Goal: Information Seeking & Learning: Learn about a topic

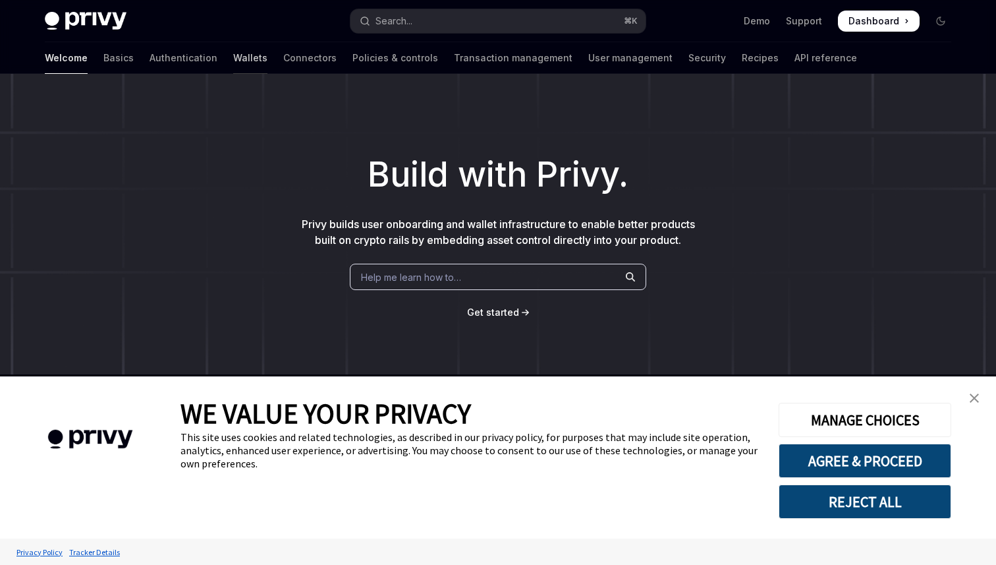
click at [233, 62] on link "Wallets" at bounding box center [250, 58] width 34 height 32
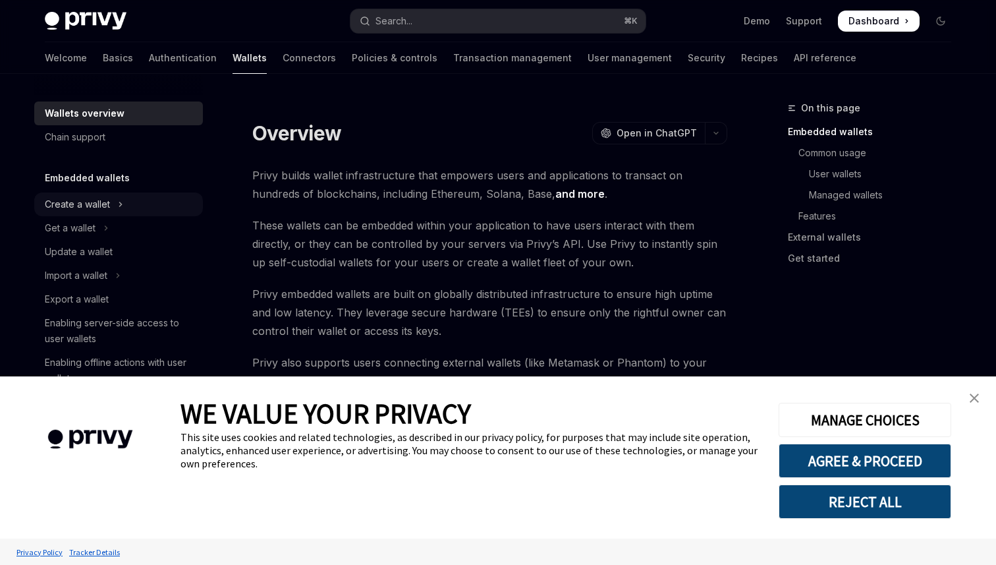
click at [80, 206] on div "Create a wallet" at bounding box center [77, 204] width 65 height 16
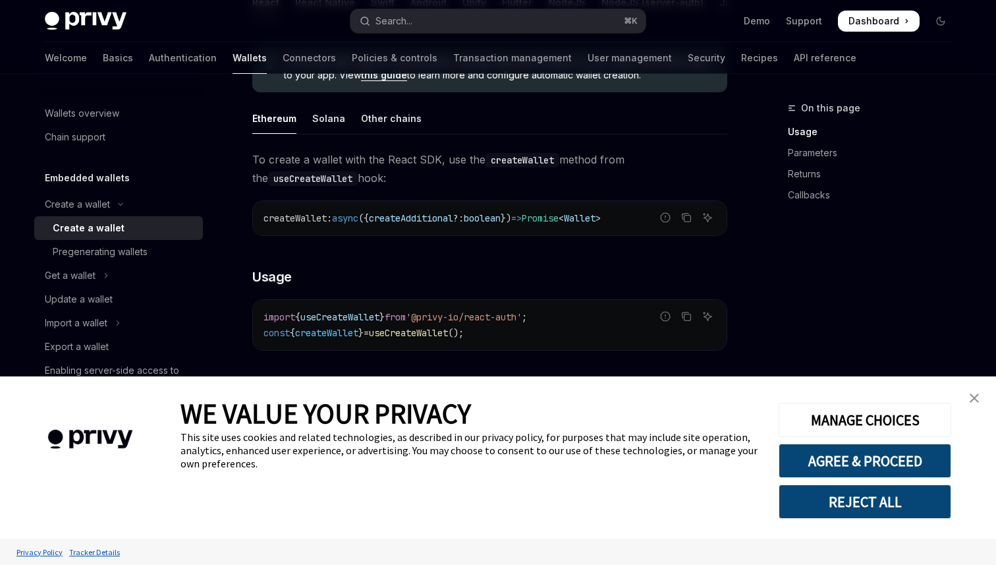
scroll to position [359, 0]
click at [88, 115] on div "Wallets overview" at bounding box center [82, 113] width 74 height 16
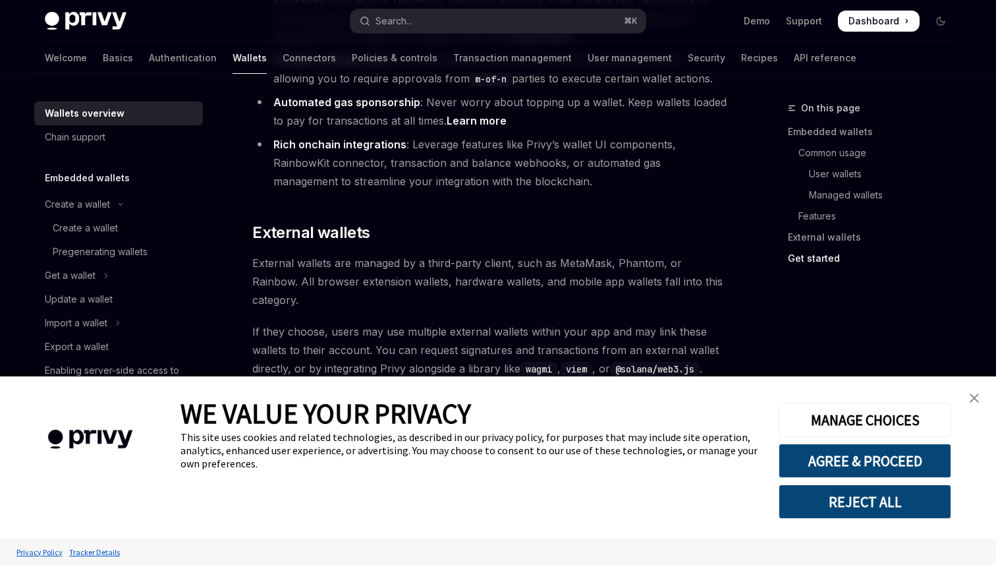
scroll to position [2075, 0]
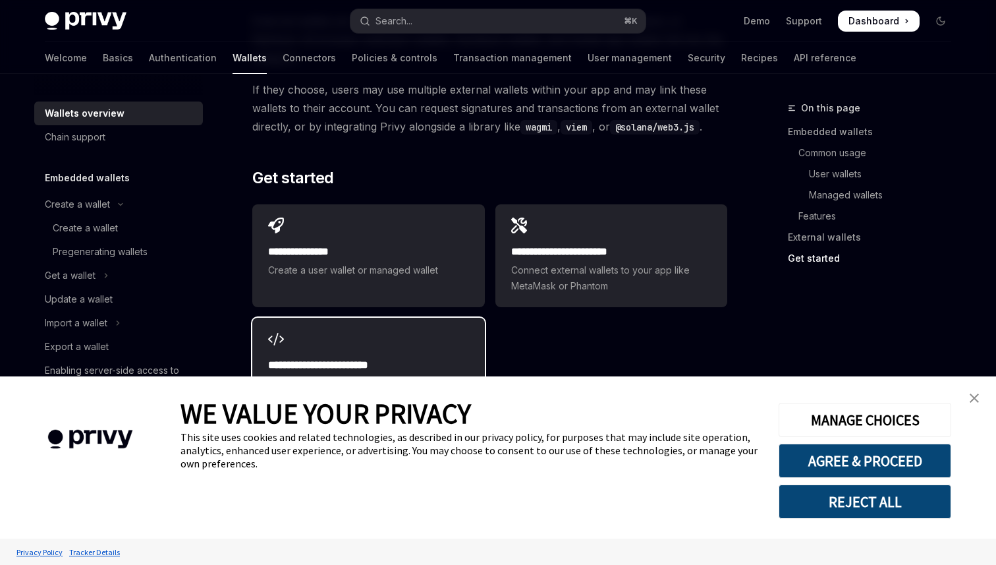
click at [389, 375] on span "Take actions on behalf of your users with session signers" at bounding box center [368, 391] width 200 height 32
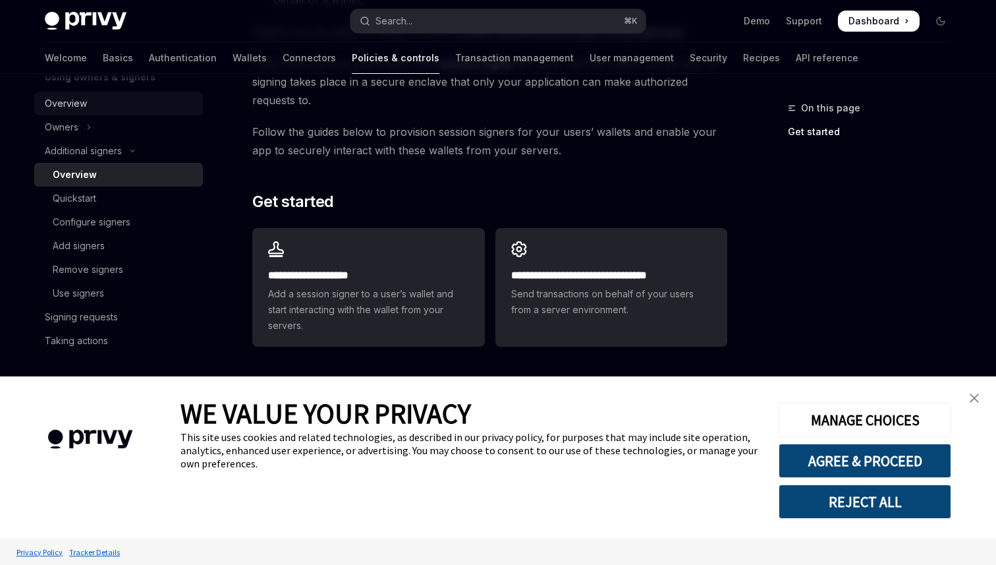
scroll to position [418, 0]
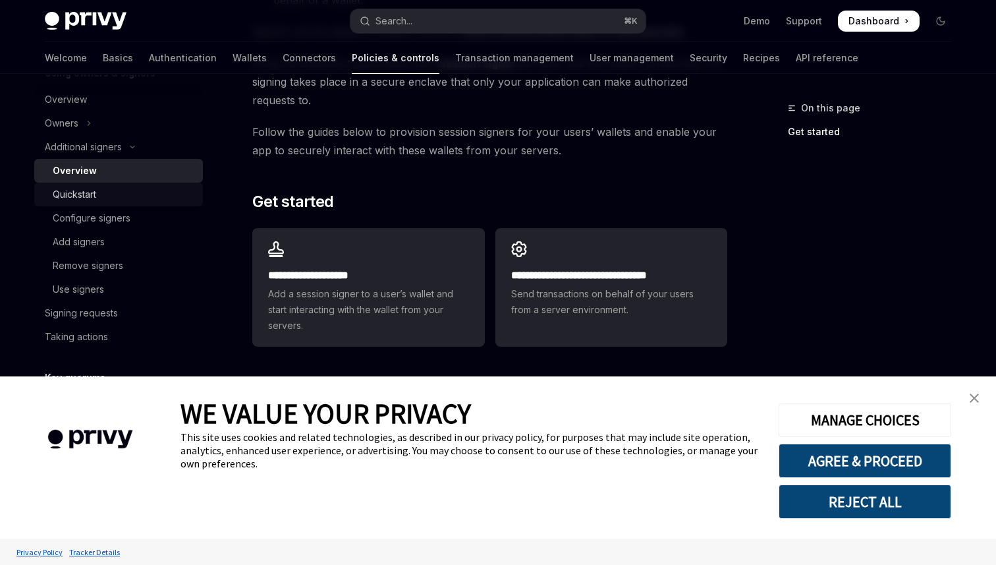
click at [86, 188] on div "Quickstart" at bounding box center [74, 194] width 43 height 16
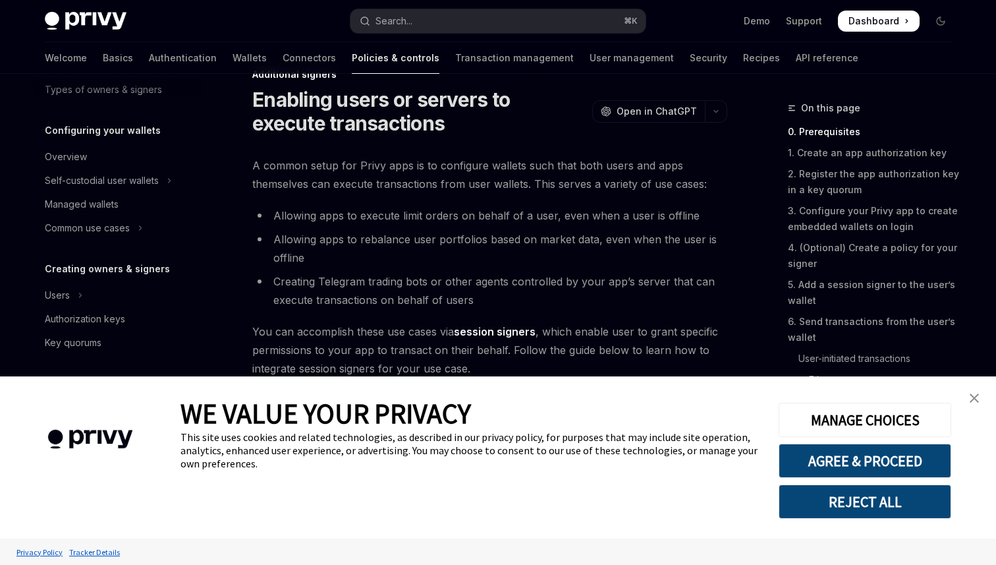
scroll to position [28, 0]
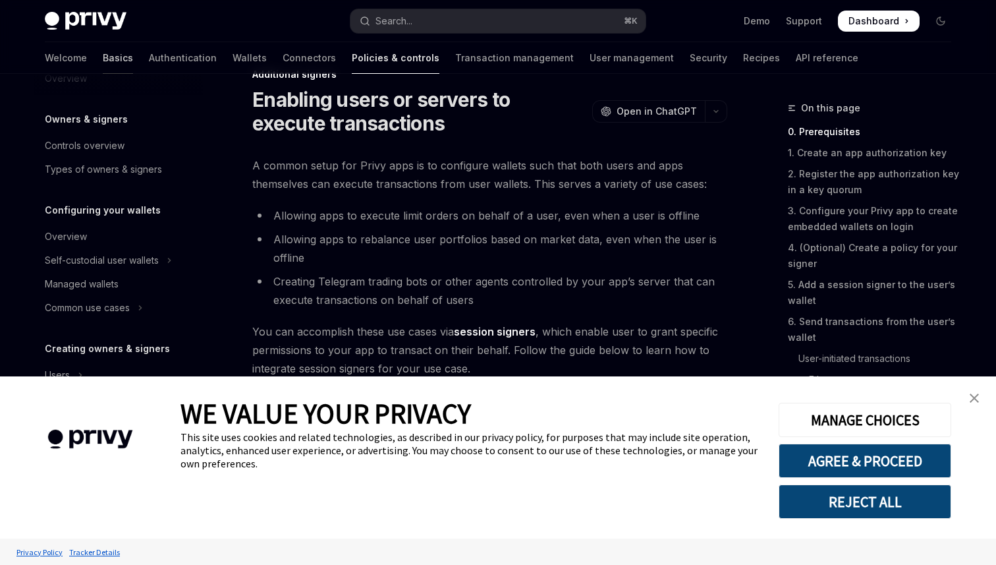
click at [103, 57] on link "Basics" at bounding box center [118, 58] width 30 height 32
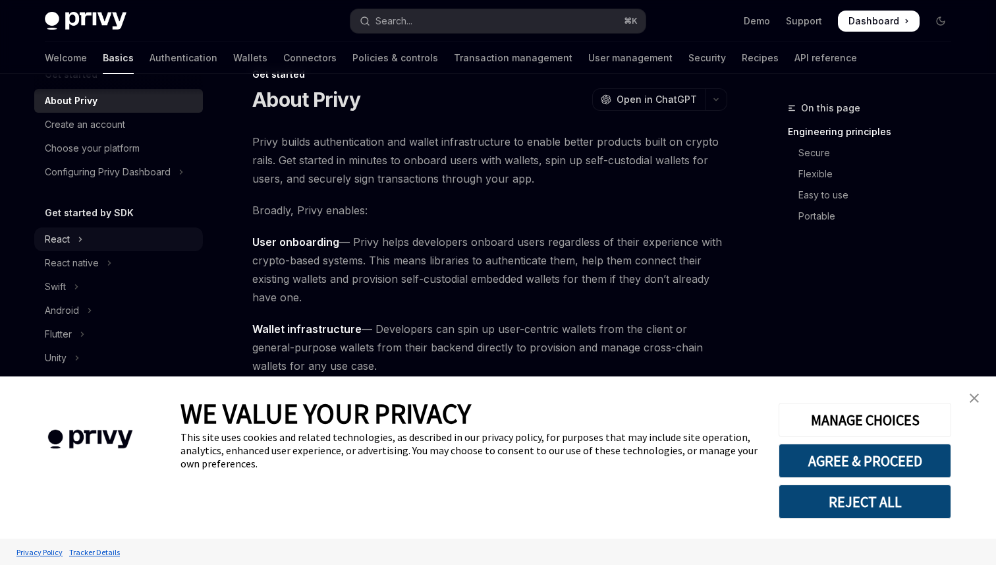
click at [87, 242] on button "React" at bounding box center [118, 239] width 169 height 24
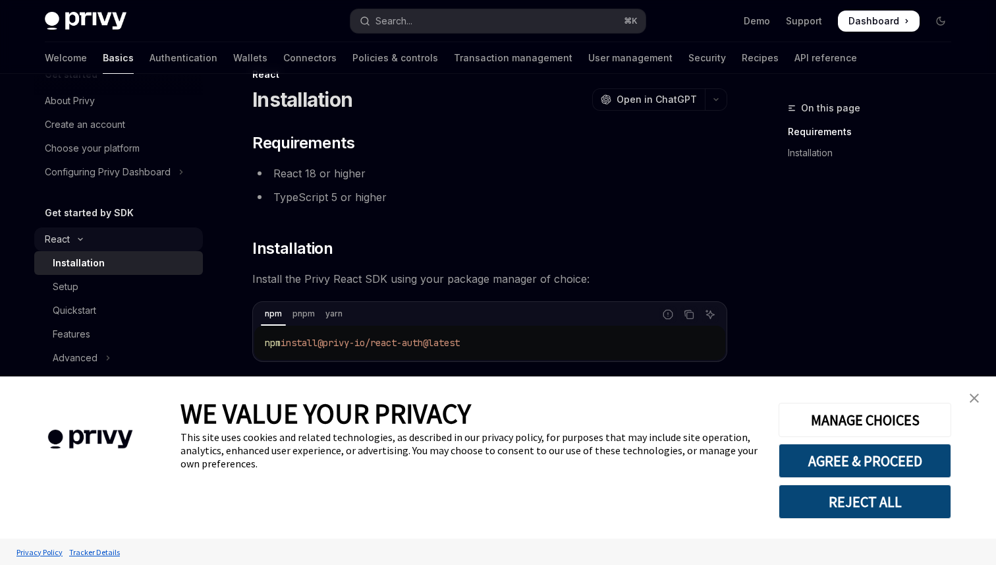
click at [81, 240] on icon "Toggle React section" at bounding box center [80, 238] width 16 height 5
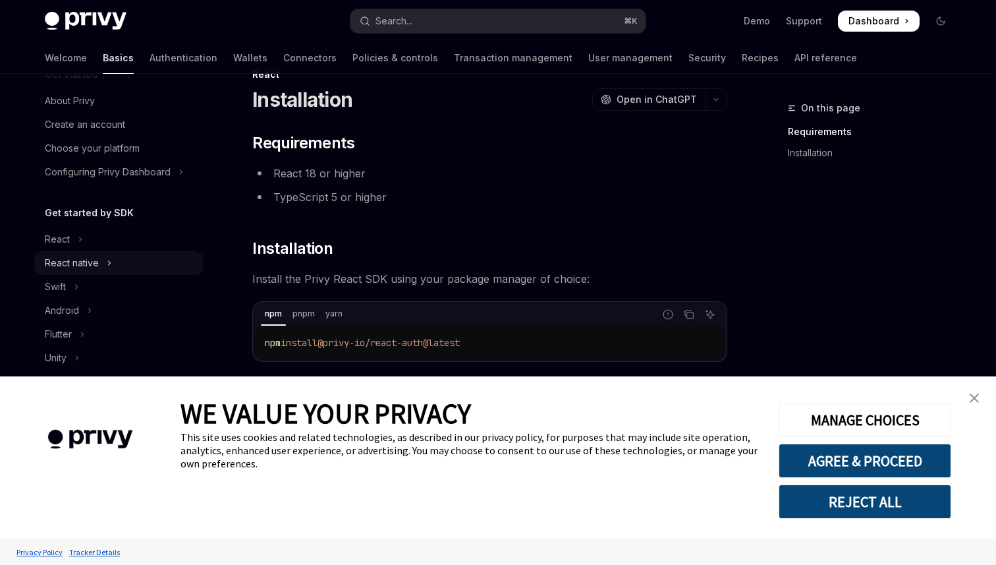
click at [86, 262] on div "React native" at bounding box center [72, 263] width 54 height 16
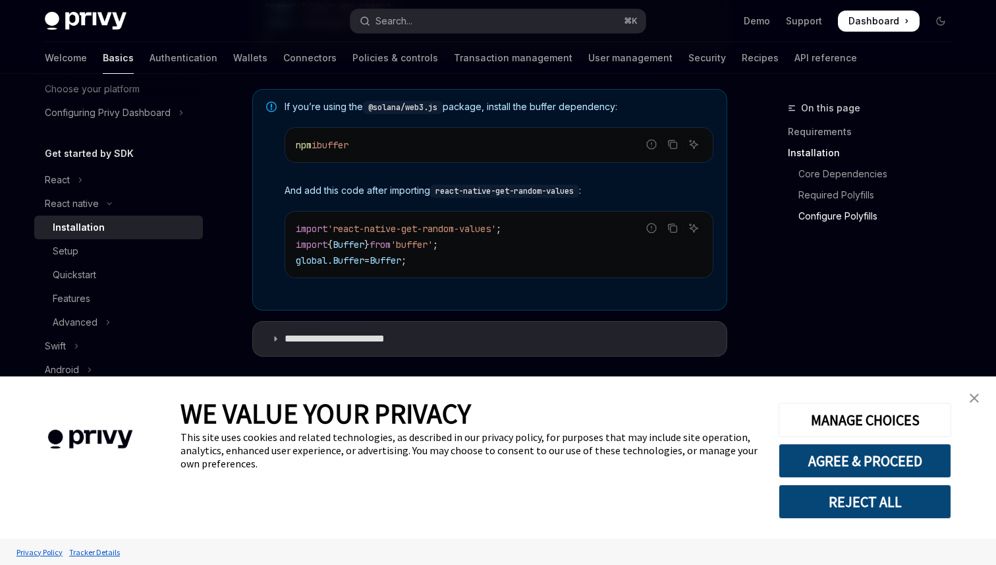
scroll to position [1005, 0]
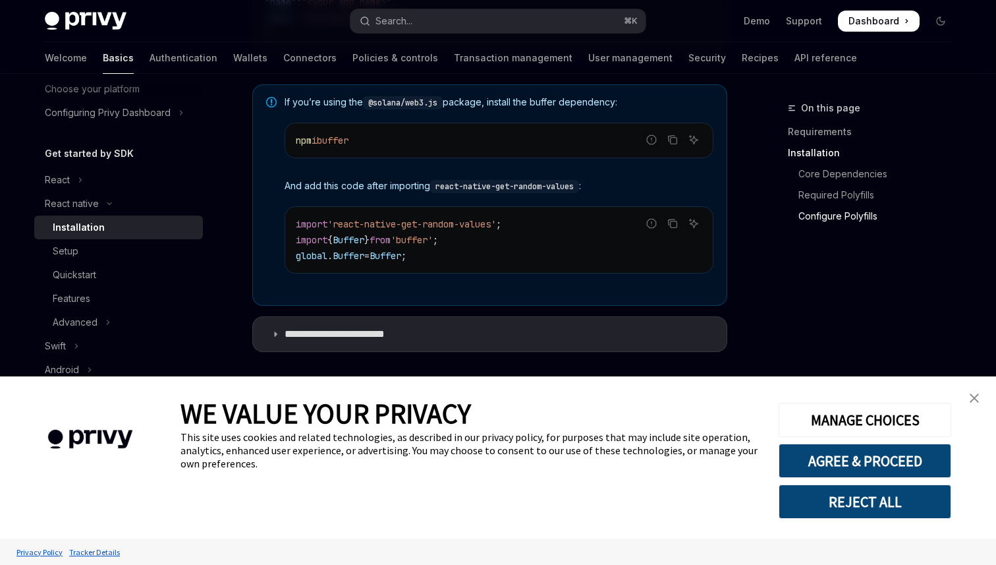
click at [368, 252] on span "=" at bounding box center [366, 256] width 5 height 12
click at [428, 256] on code "import 'react-native-get-random-values' ; import { Buffer } from 'buffer' ; glo…" at bounding box center [499, 239] width 406 height 47
click at [98, 240] on link "Setup" at bounding box center [118, 251] width 169 height 24
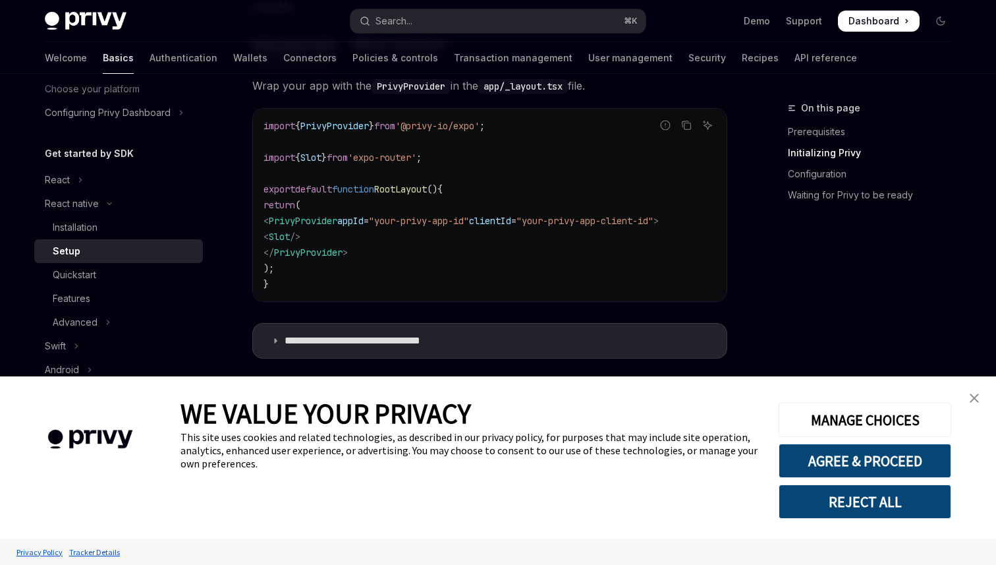
scroll to position [384, 0]
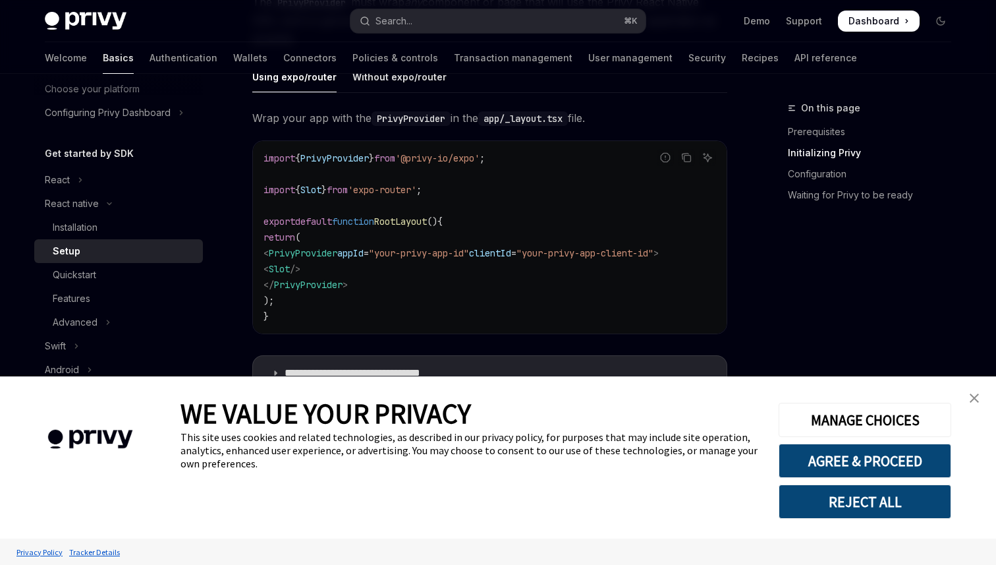
click at [343, 246] on code "import { PrivyProvider } from '@privy-io/expo' ; import { Slot } from 'expo-rou…" at bounding box center [489, 237] width 453 height 174
click at [379, 279] on code "import { PrivyProvider } from '@privy-io/expo' ; import { Slot } from 'expo-rou…" at bounding box center [489, 237] width 453 height 174
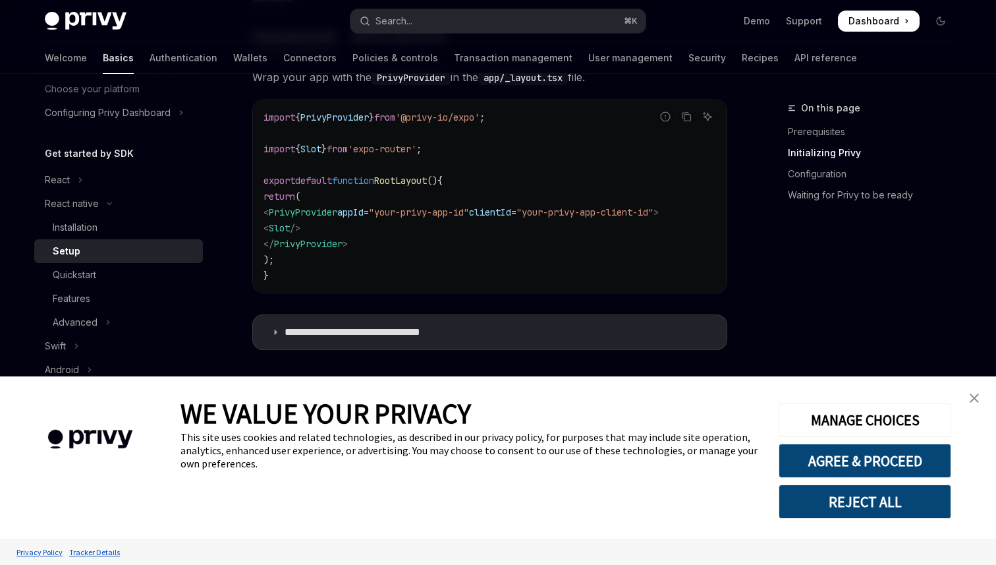
scroll to position [426, 0]
click at [300, 227] on span "/>" at bounding box center [295, 227] width 11 height 12
click at [394, 259] on code "import { PrivyProvider } from '@privy-io/expo' ; import { Slot } from 'expo-rou…" at bounding box center [489, 195] width 453 height 174
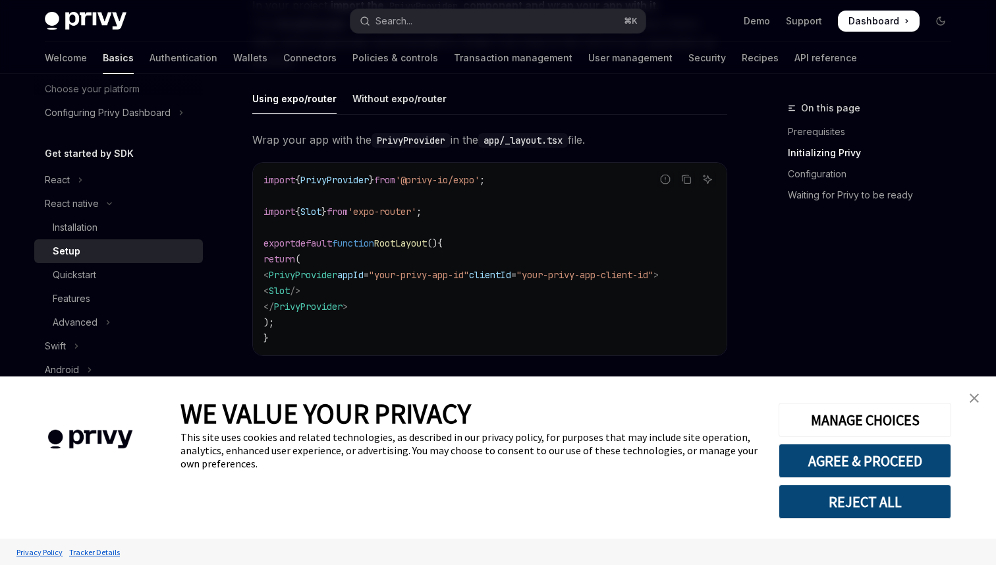
scroll to position [355, 0]
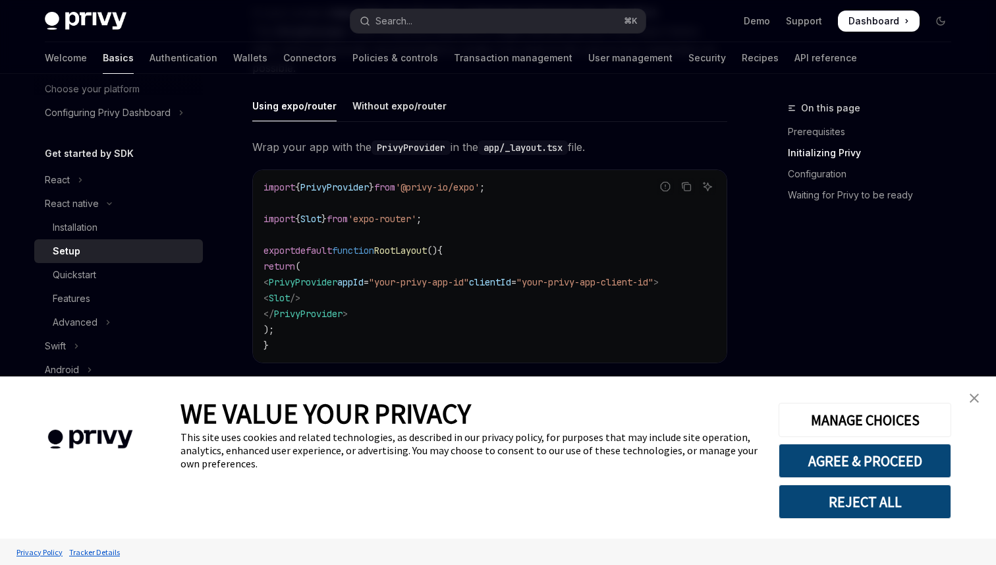
click at [414, 148] on code "PrivyProvider" at bounding box center [411, 147] width 79 height 14
click at [421, 194] on code "import { PrivyProvider } from '@privy-io/expo' ; import { Slot } from 'expo-rou…" at bounding box center [489, 266] width 453 height 174
click at [402, 103] on div "Without expo/router" at bounding box center [399, 105] width 94 height 31
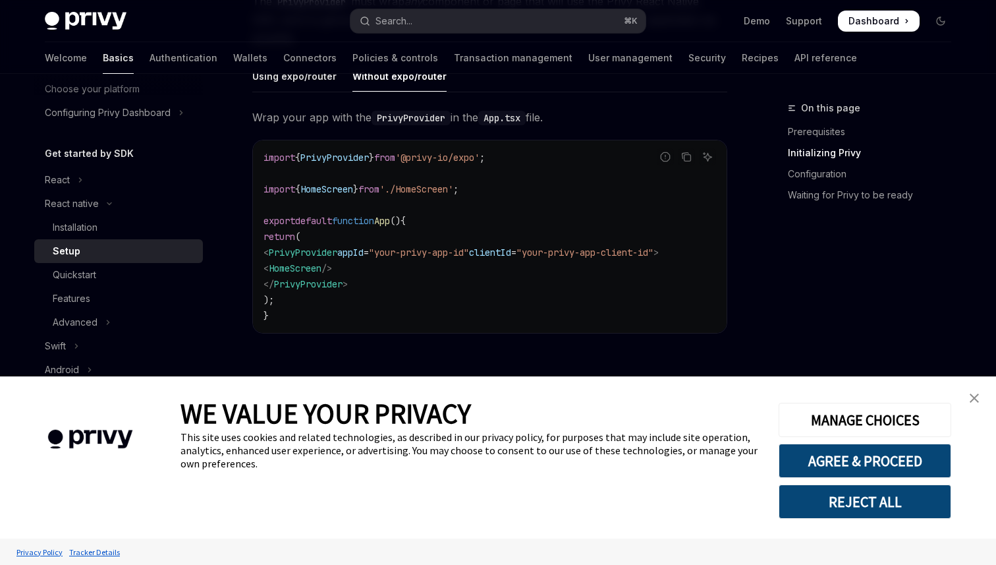
scroll to position [399, 0]
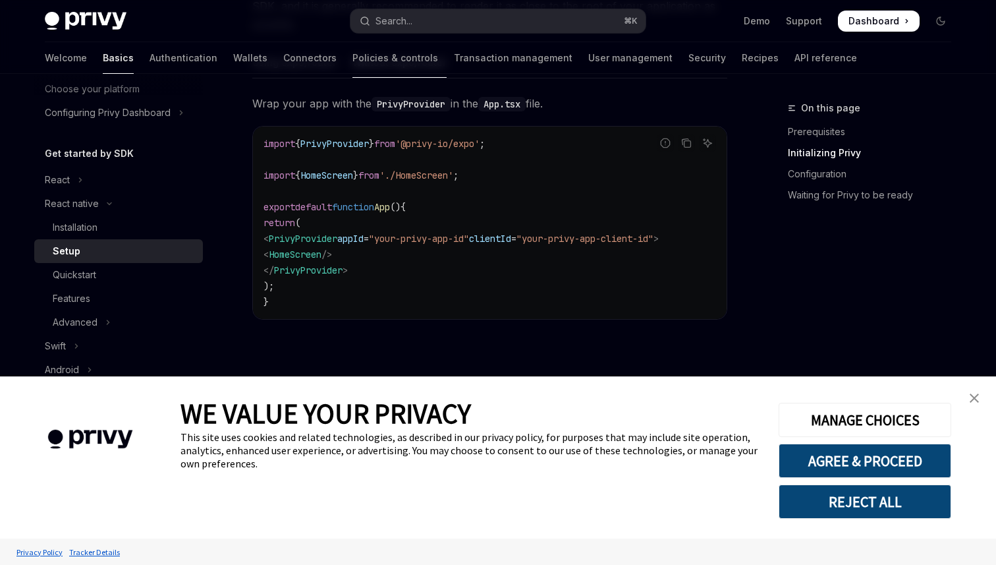
click at [321, 255] on span "HomeScreen" at bounding box center [295, 254] width 53 height 12
click at [396, 273] on code "import { PrivyProvider } from '@privy-io/expo' ; import { HomeScreen } from './…" at bounding box center [489, 223] width 453 height 174
click at [121, 291] on div "Features" at bounding box center [124, 298] width 142 height 16
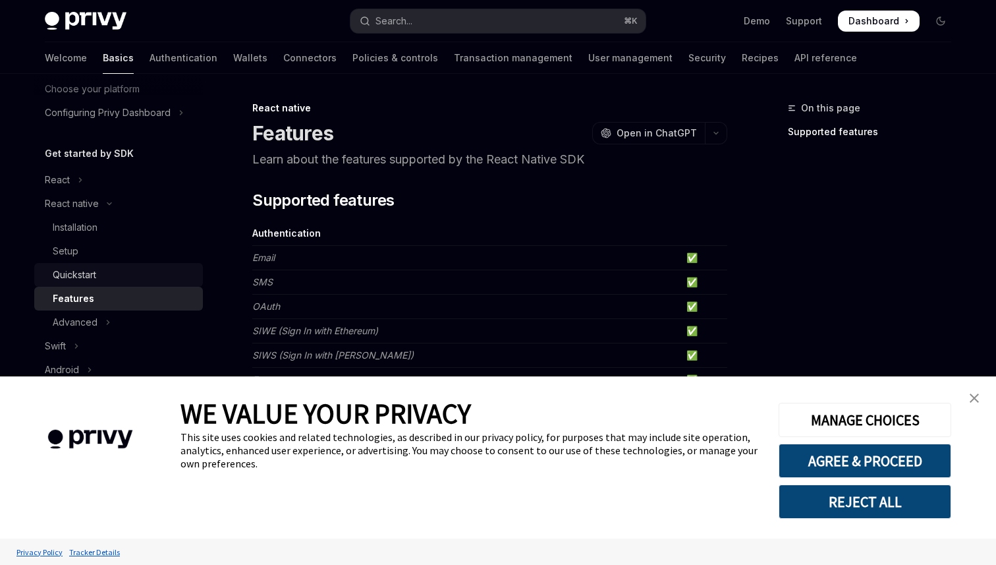
click at [105, 280] on div "Quickstart" at bounding box center [124, 275] width 142 height 16
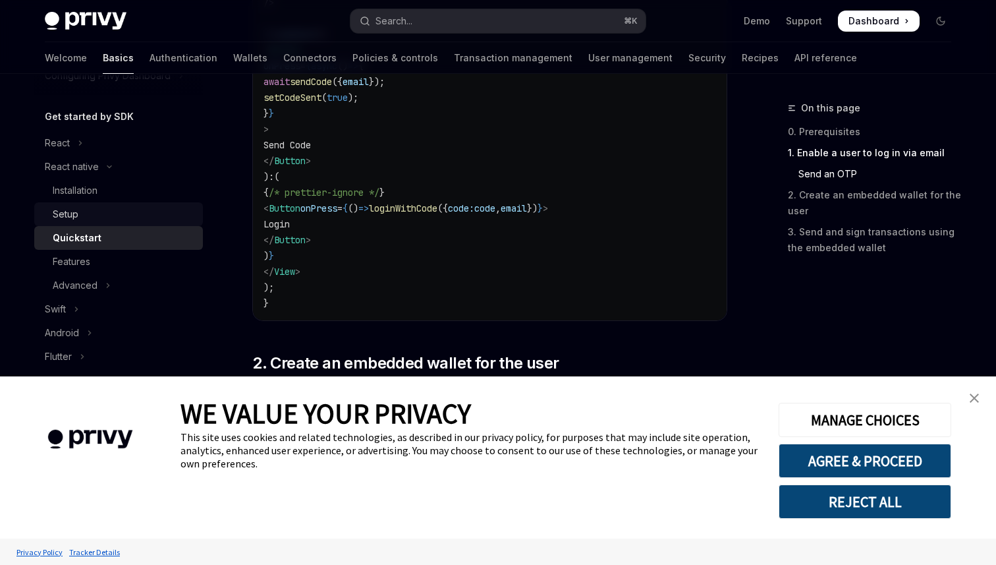
scroll to position [126, 0]
click at [84, 258] on div "Features" at bounding box center [72, 260] width 38 height 16
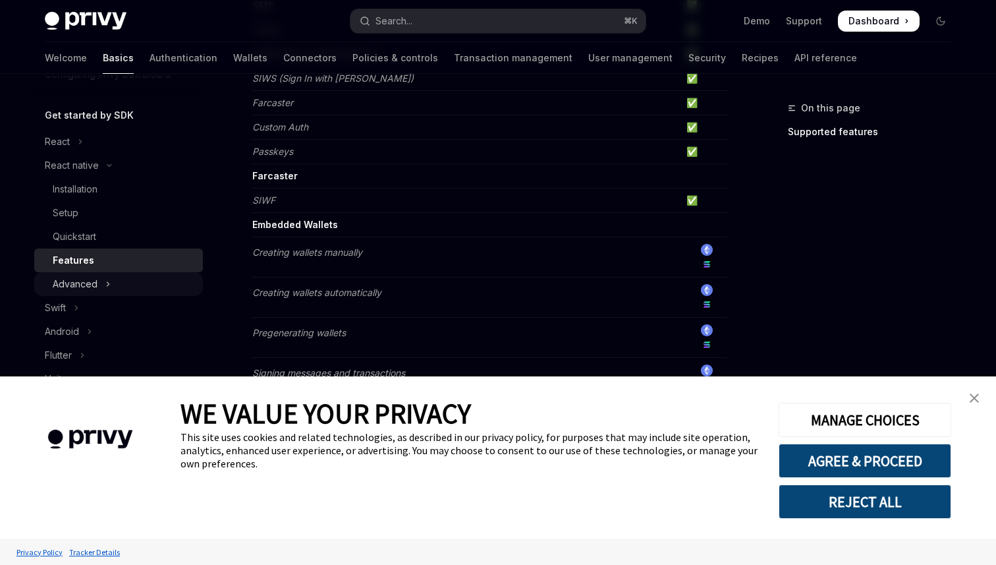
scroll to position [155, 0]
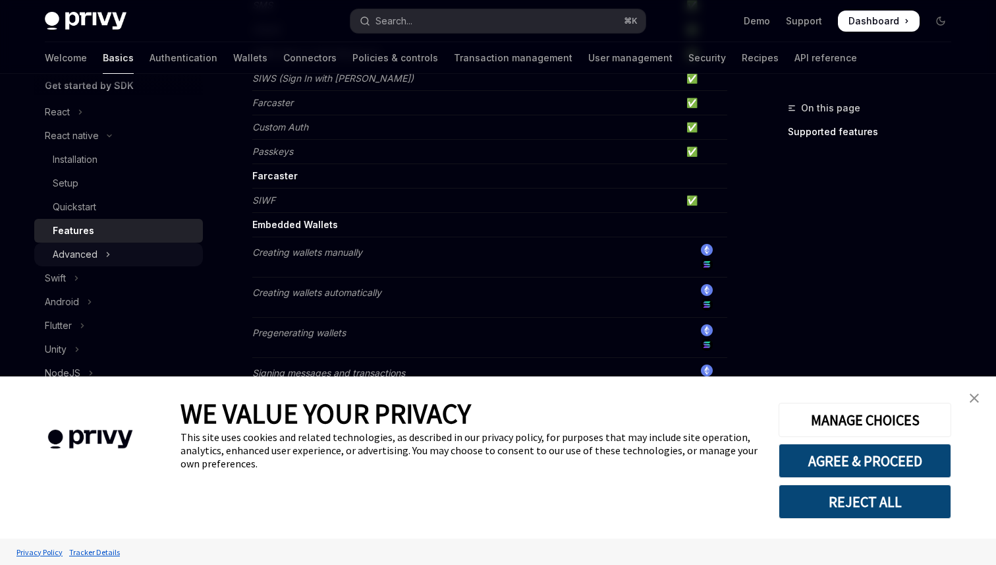
click at [110, 252] on button "Advanced" at bounding box center [118, 254] width 169 height 24
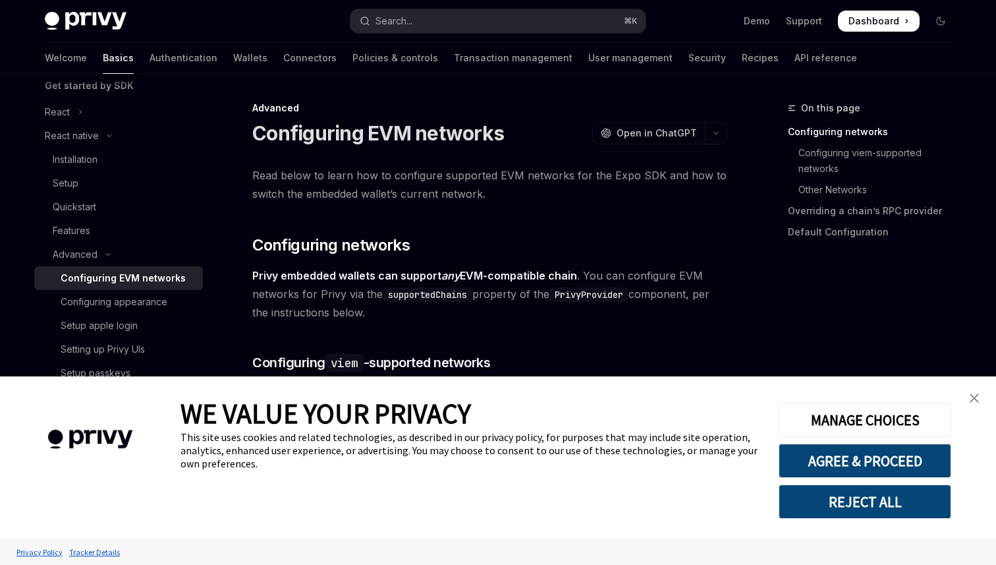
click at [151, 281] on div "Configuring EVM networks" at bounding box center [123, 278] width 125 height 16
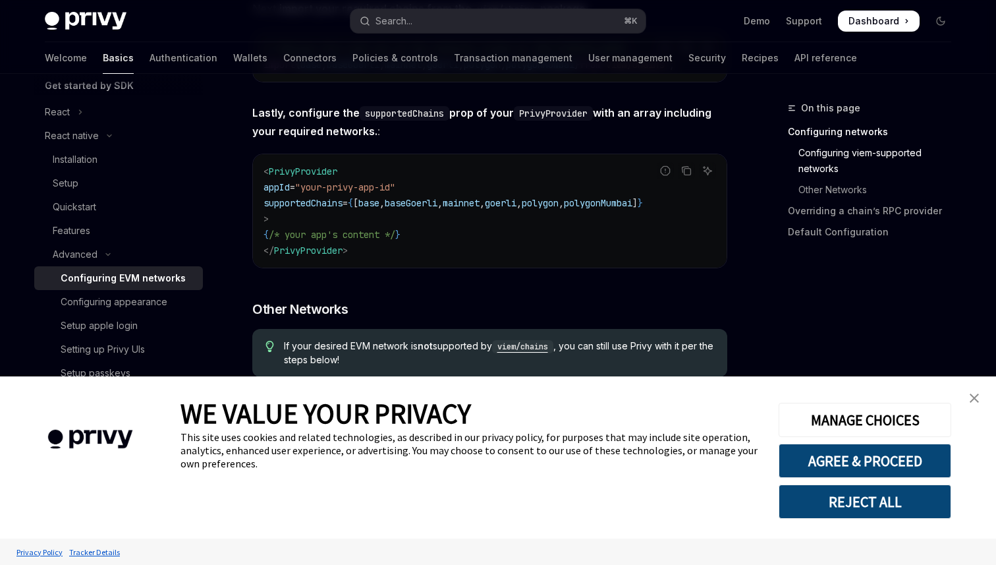
scroll to position [594, 0]
click at [343, 209] on span "supportedChains" at bounding box center [302, 204] width 79 height 12
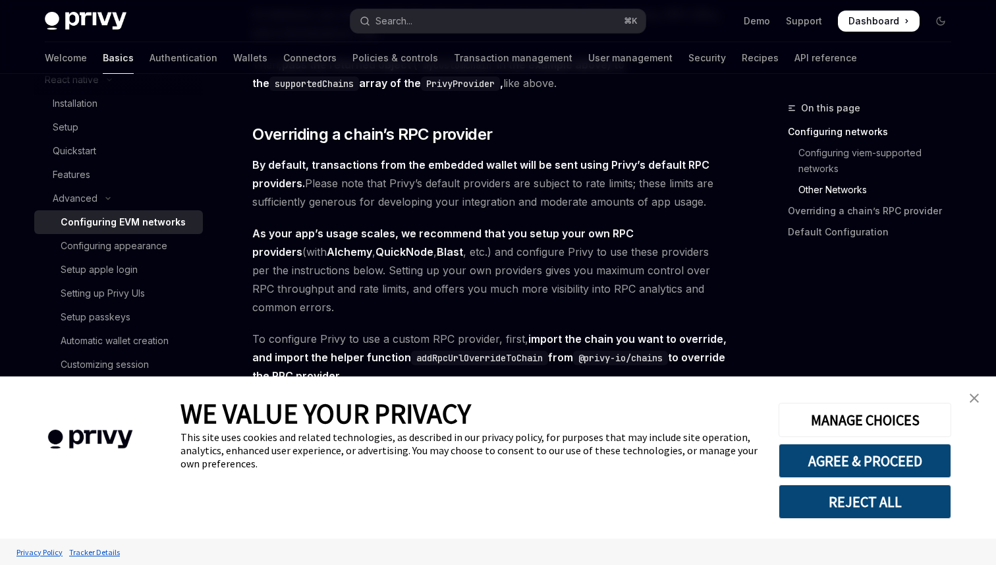
scroll to position [222, 0]
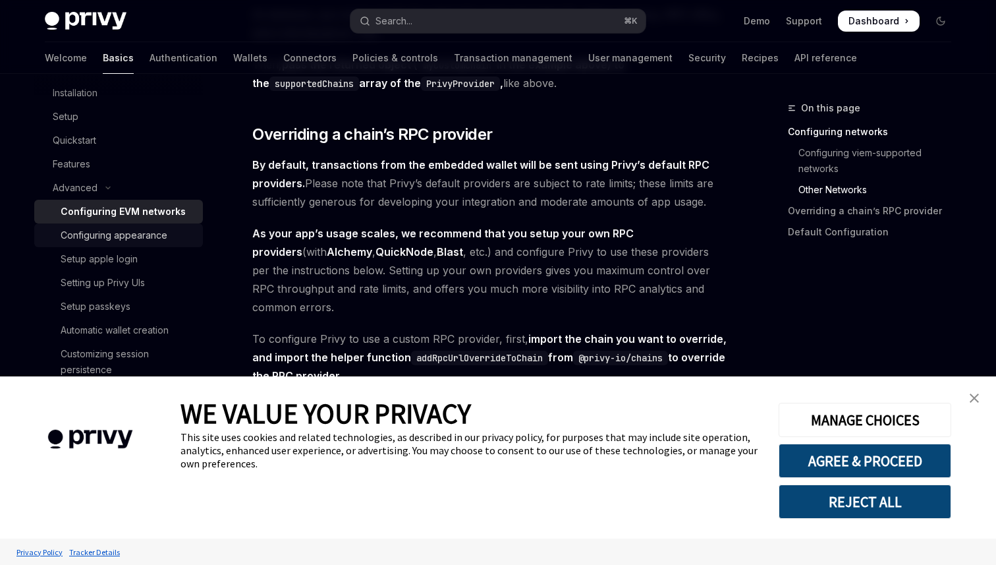
click at [144, 232] on div "Configuring appearance" at bounding box center [114, 235] width 107 height 16
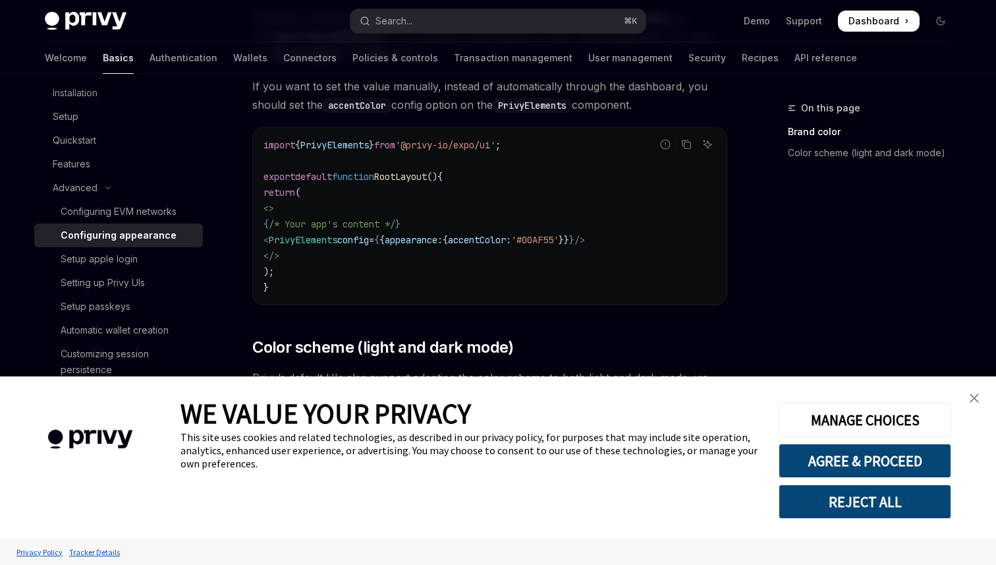
scroll to position [242, 0]
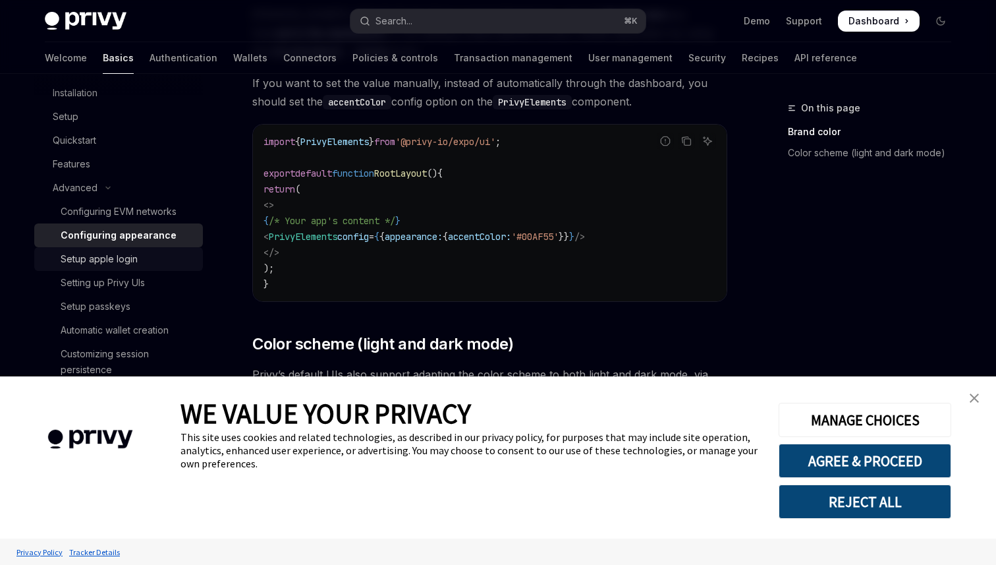
click at [105, 265] on div "Setup apple login" at bounding box center [99, 259] width 77 height 16
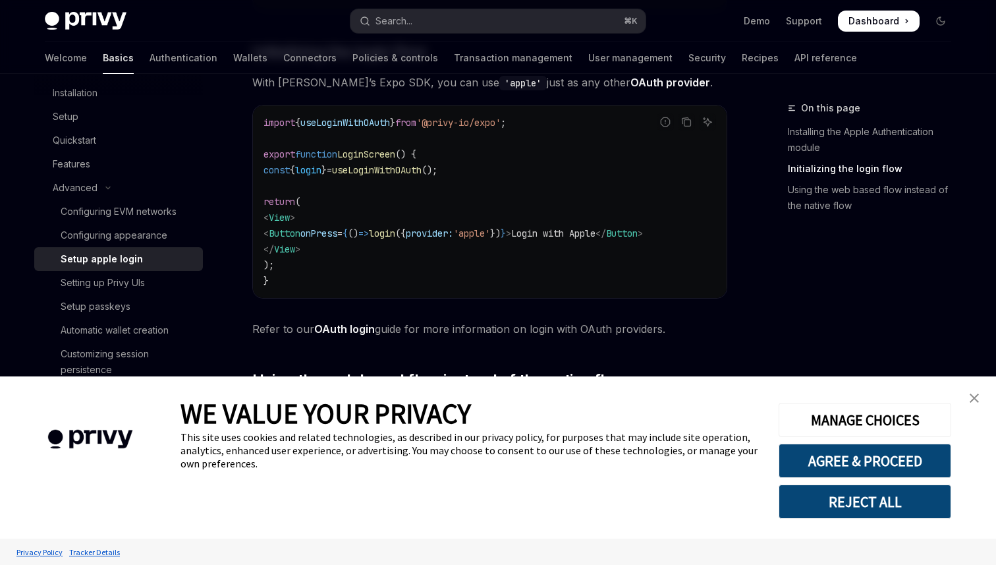
scroll to position [715, 0]
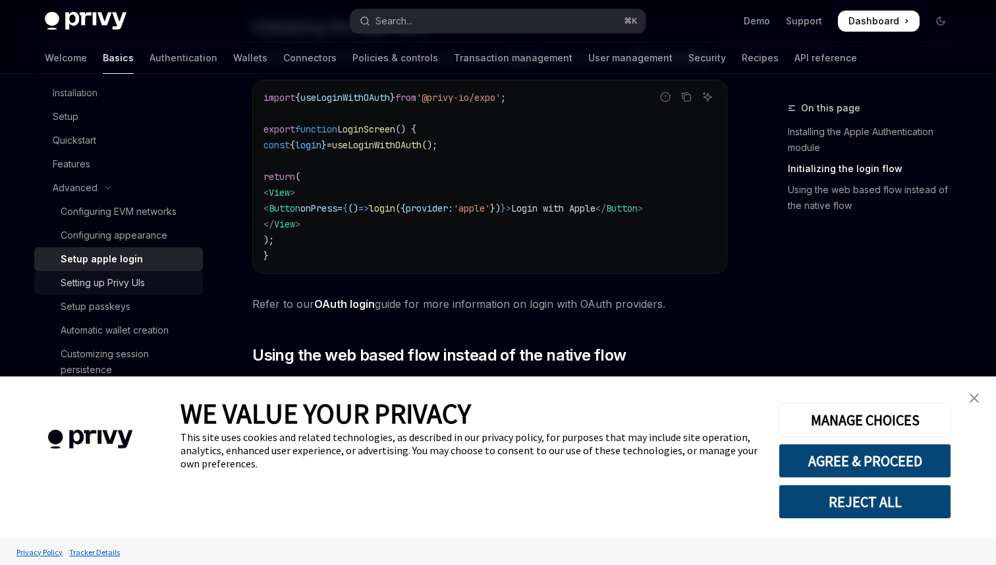
click at [114, 289] on div "Setting up Privy UIs" at bounding box center [103, 283] width 84 height 16
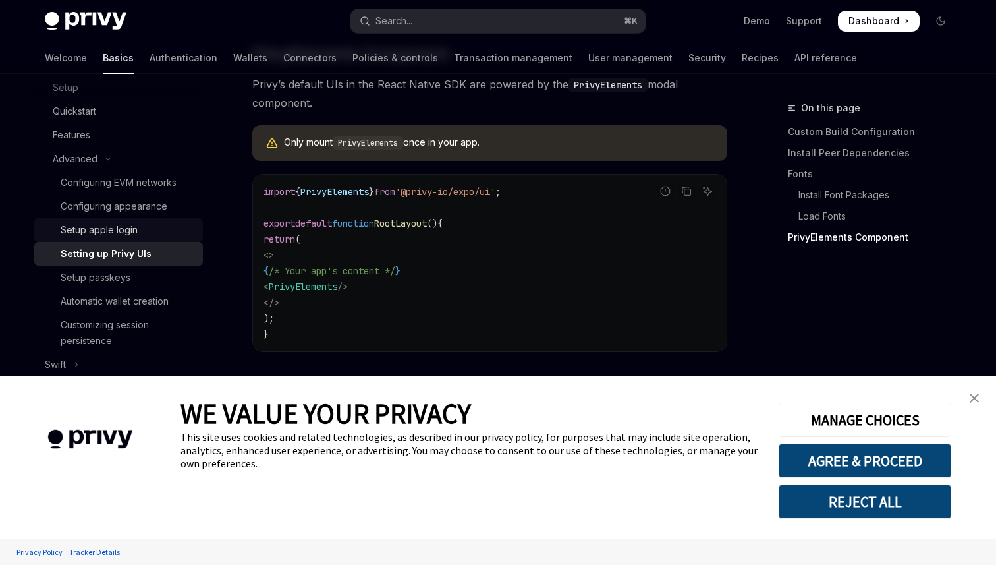
scroll to position [269, 0]
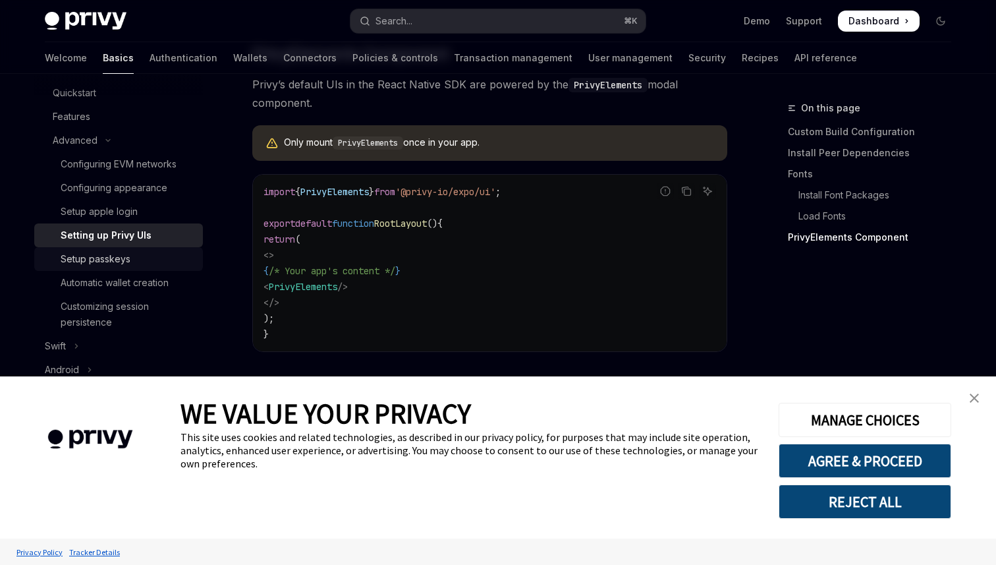
click at [112, 260] on div "Setup passkeys" at bounding box center [96, 259] width 70 height 16
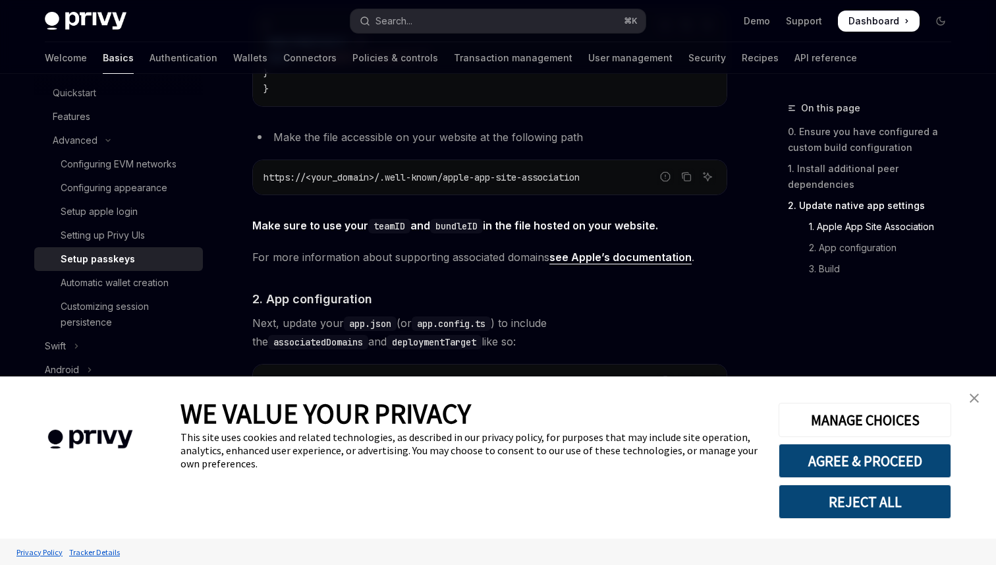
scroll to position [677, 0]
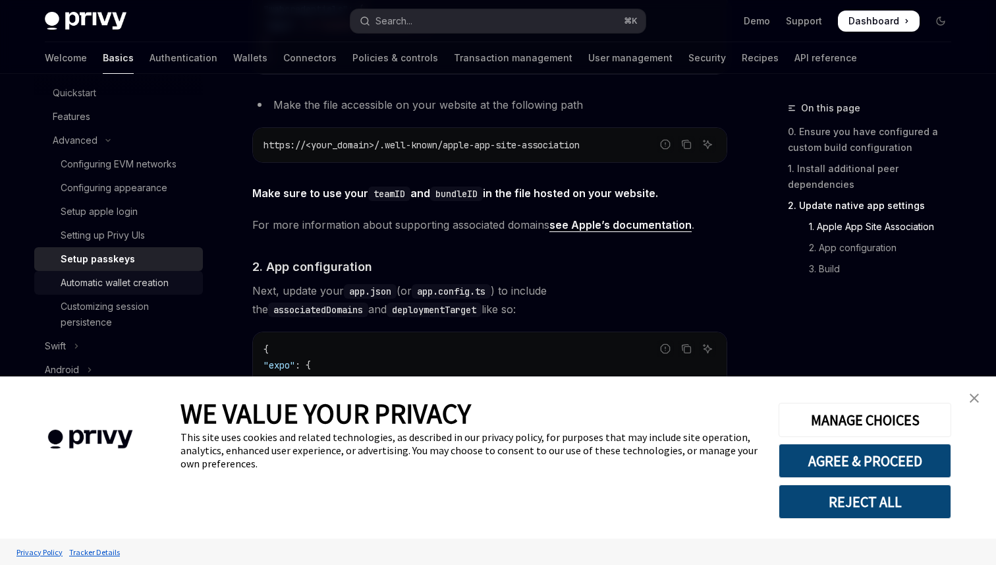
click at [141, 282] on div "Automatic wallet creation" at bounding box center [115, 283] width 108 height 16
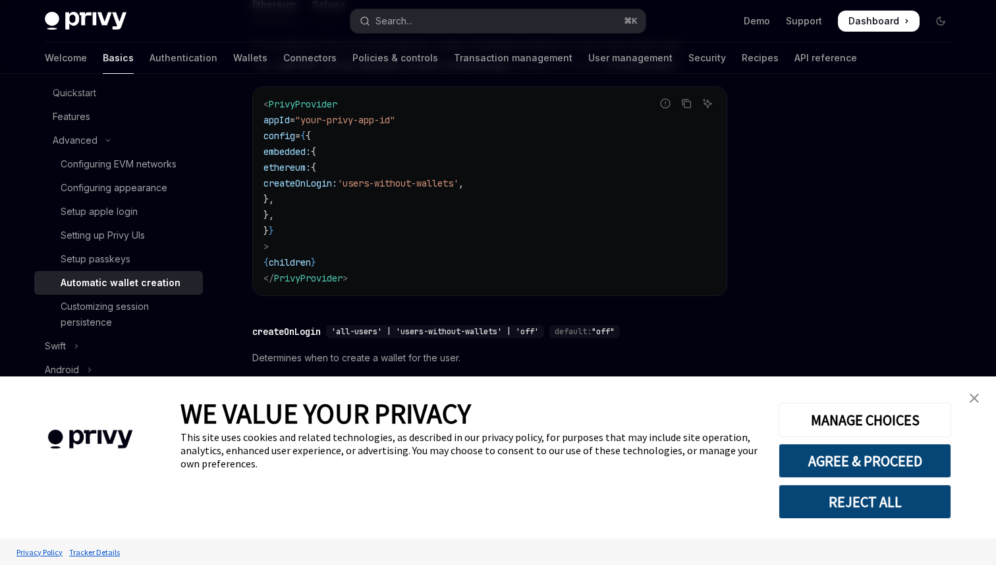
scroll to position [226, 0]
click at [337, 189] on span "createOnLogin:" at bounding box center [300, 185] width 74 height 12
click at [418, 196] on code "< PrivyProvider appId = "your-privy-app-id" config = { { embedded: { ethereum: …" at bounding box center [489, 192] width 453 height 190
click at [337, 184] on span "createOnLogin:" at bounding box center [300, 185] width 74 height 12
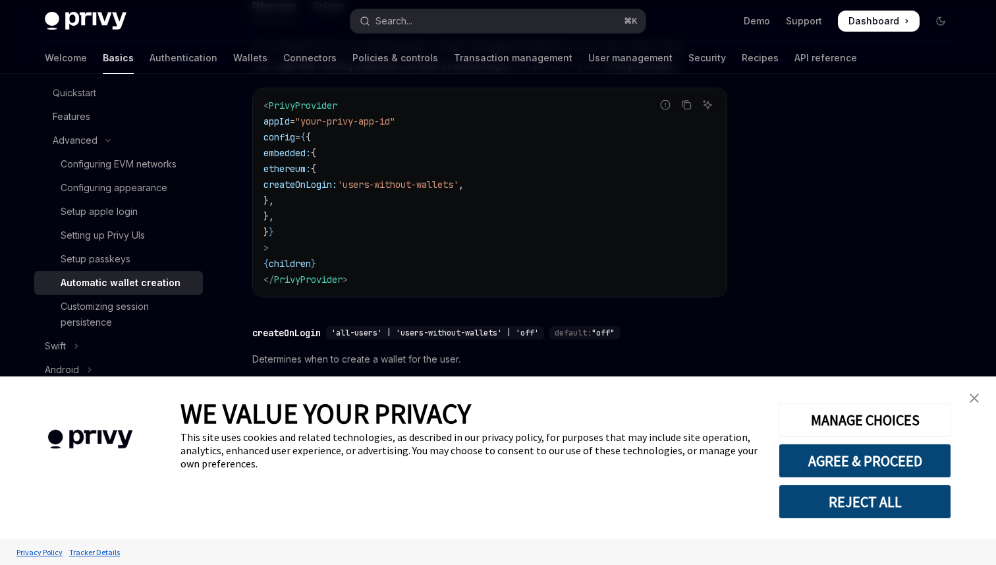
click at [337, 184] on span "createOnLogin:" at bounding box center [300, 185] width 74 height 12
click at [400, 207] on code "< PrivyProvider appId = "your-privy-app-id" config = { { embedded: { ethereum: …" at bounding box center [489, 192] width 453 height 190
click at [311, 153] on span "embedded:" at bounding box center [286, 153] width 47 height 12
click at [311, 170] on span "ethereum:" at bounding box center [286, 169] width 47 height 12
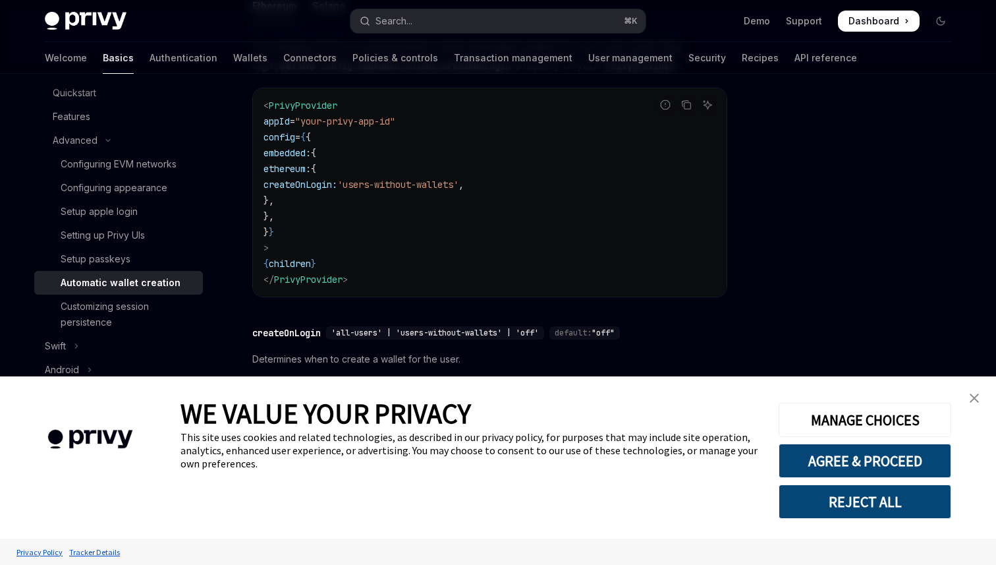
click at [311, 170] on span "ethereum:" at bounding box center [286, 169] width 47 height 12
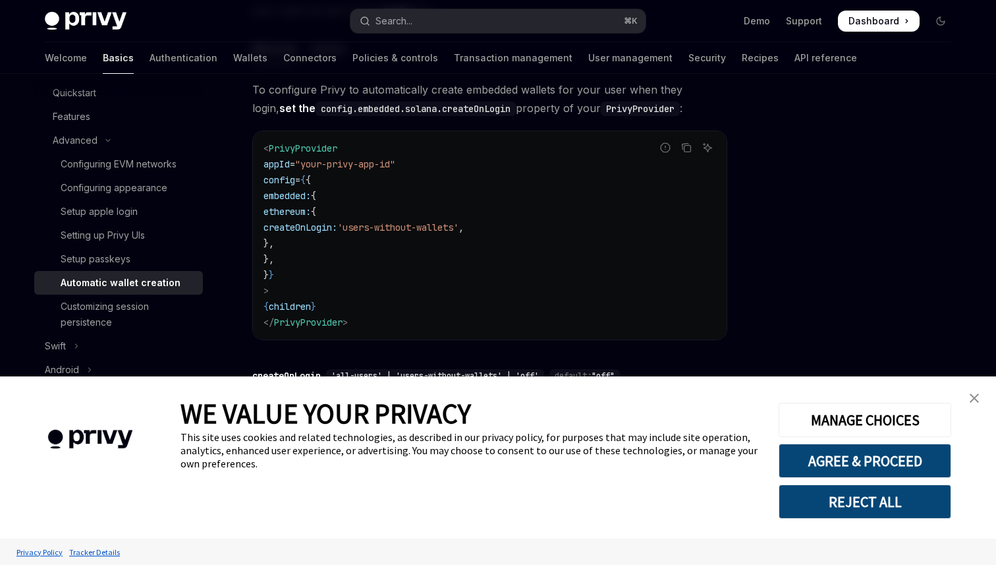
scroll to position [0, 0]
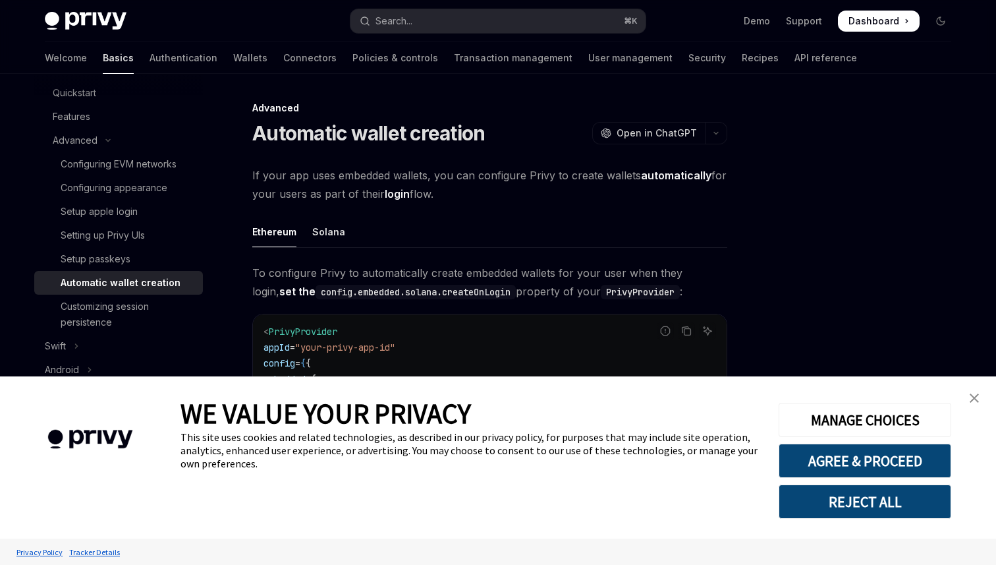
click at [553, 221] on ul "Ethereum Solana" at bounding box center [489, 232] width 475 height 32
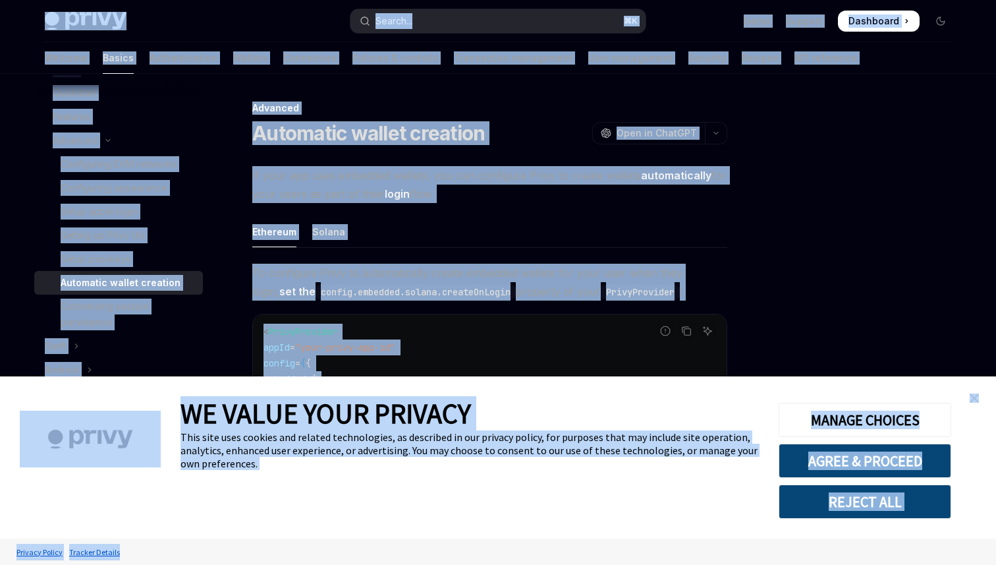
click at [539, 248] on div "Ethereum Solana To configure Privy to automatically create embedded wallets for…" at bounding box center [489, 447] width 475 height 463
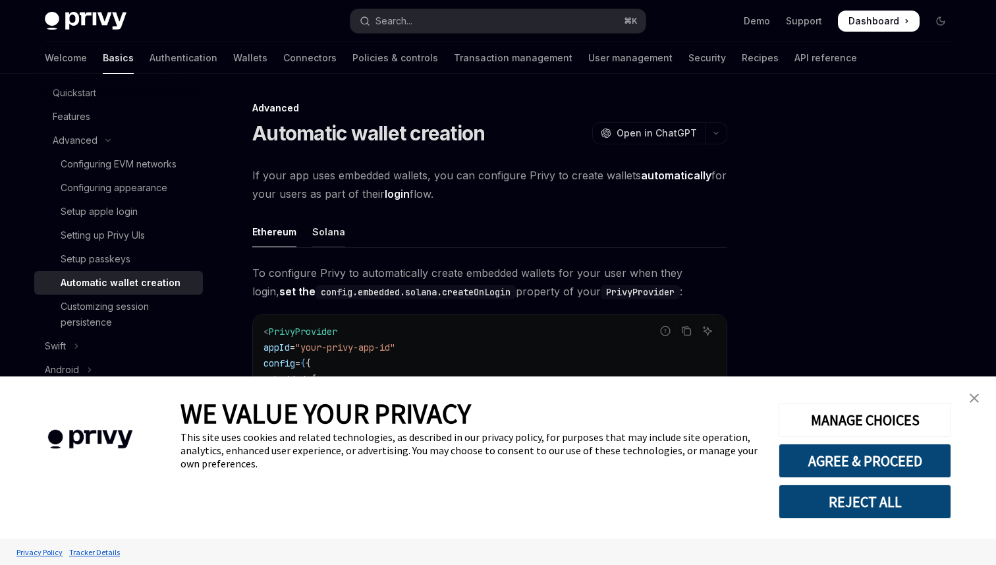
click at [342, 230] on div "Solana" at bounding box center [328, 231] width 33 height 31
click at [289, 231] on div "Ethereum" at bounding box center [274, 231] width 44 height 31
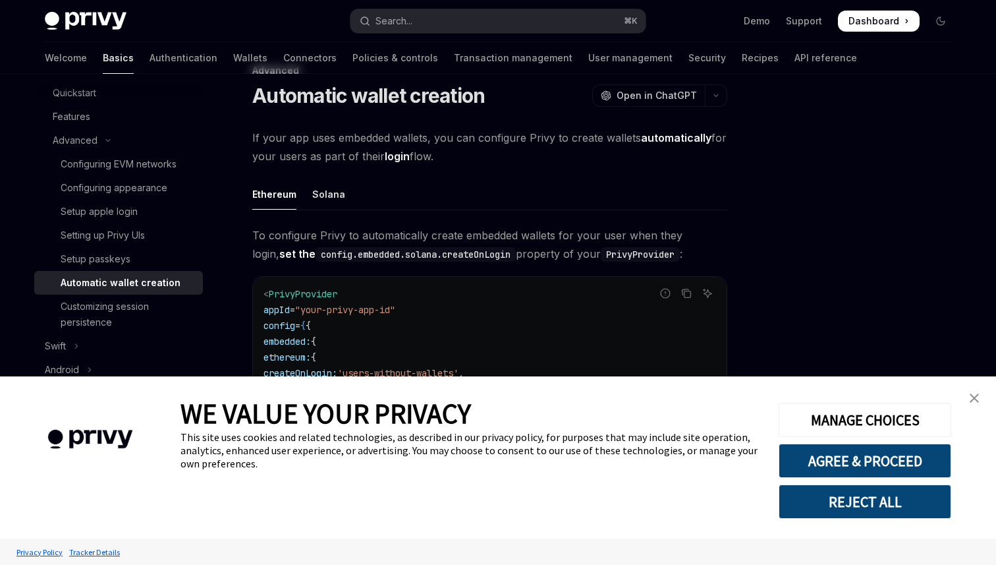
scroll to position [39, 0]
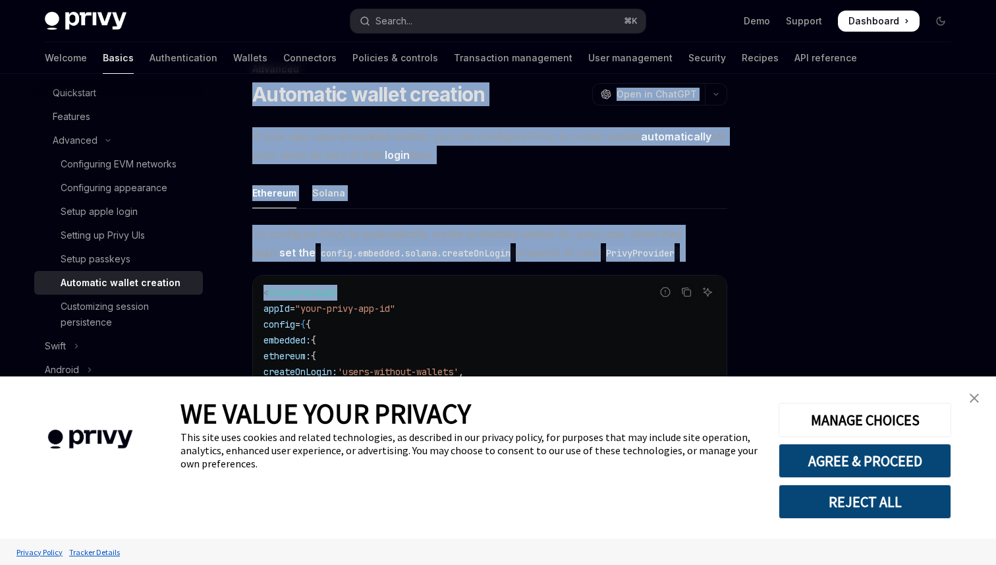
drag, startPoint x: 256, startPoint y: 96, endPoint x: 453, endPoint y: 295, distance: 279.9
click at [453, 295] on div "Advanced Automatic wallet creation OpenAI Open in ChatGPT OpenAI Open in ChatGP…" at bounding box center [366, 457] width 727 height 792
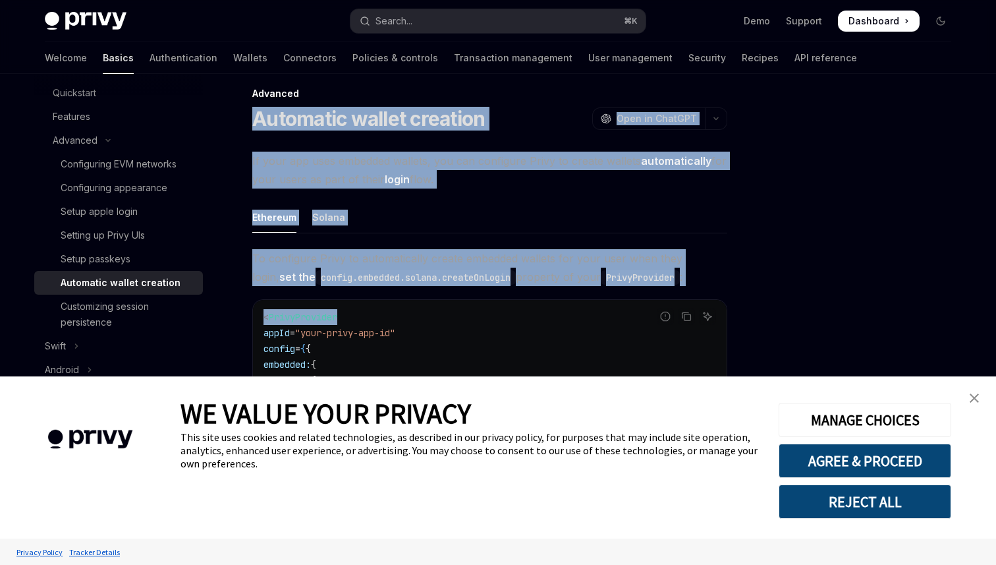
scroll to position [0, 0]
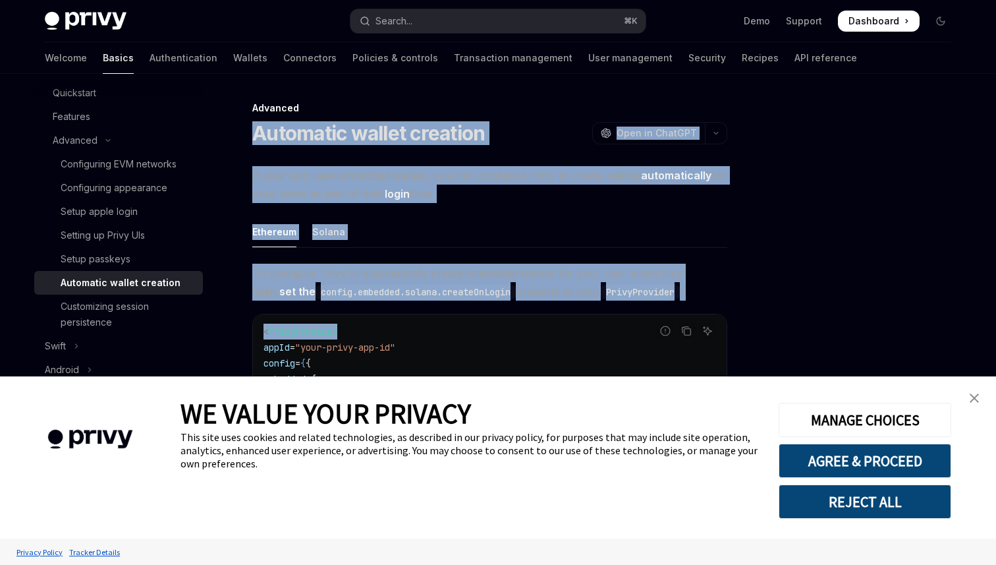
click at [615, 253] on div "Ethereum Solana To configure Privy to automatically create embedded wallets for…" at bounding box center [489, 447] width 475 height 463
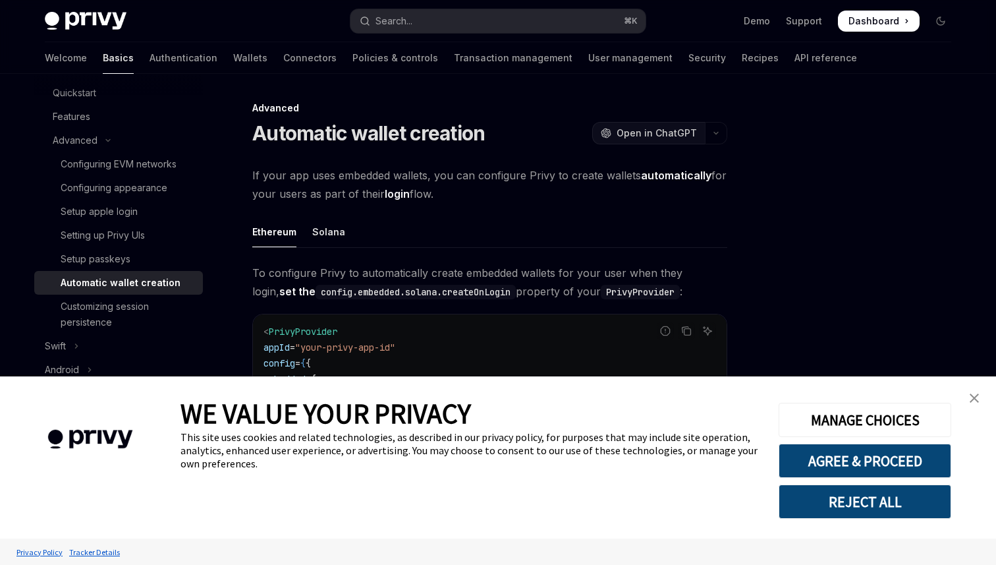
click at [657, 133] on span "Open in ChatGPT" at bounding box center [657, 132] width 80 height 13
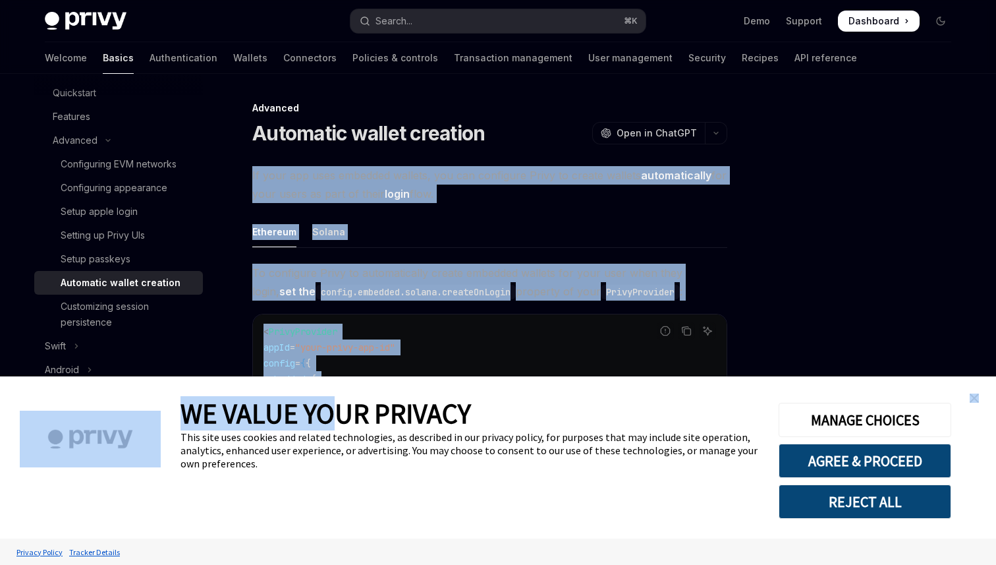
drag, startPoint x: 254, startPoint y: 175, endPoint x: 331, endPoint y: 401, distance: 238.1
click at [331, 401] on body "Skip to main content Privy Docs home page Search... ⌘ K Demo Support Dashboard …" at bounding box center [498, 446] width 996 height 892
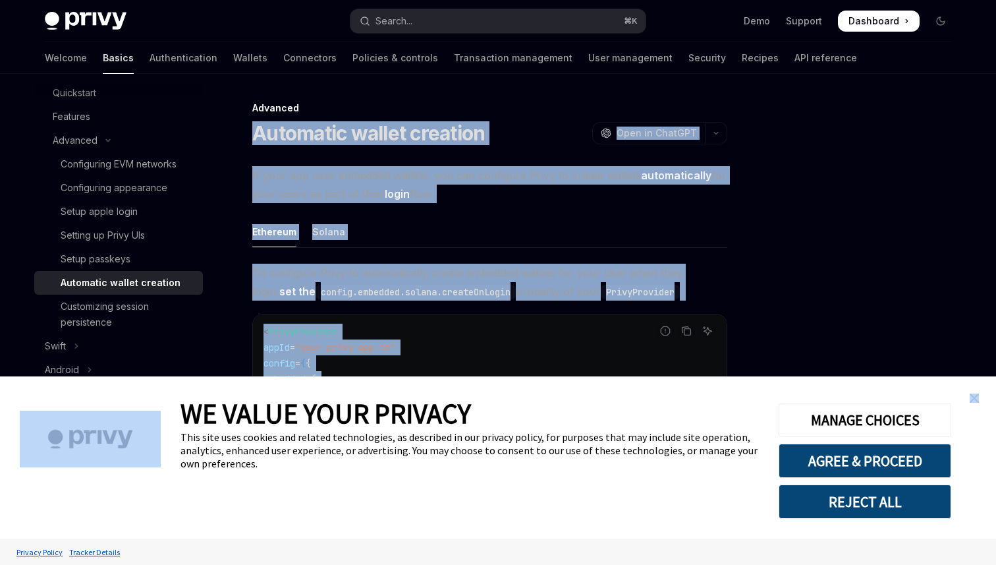
drag, startPoint x: 252, startPoint y: 133, endPoint x: 346, endPoint y: 377, distance: 261.9
click at [346, 378] on body "Skip to main content Privy Docs home page Search... ⌘ K Demo Support Dashboard …" at bounding box center [498, 446] width 996 height 892
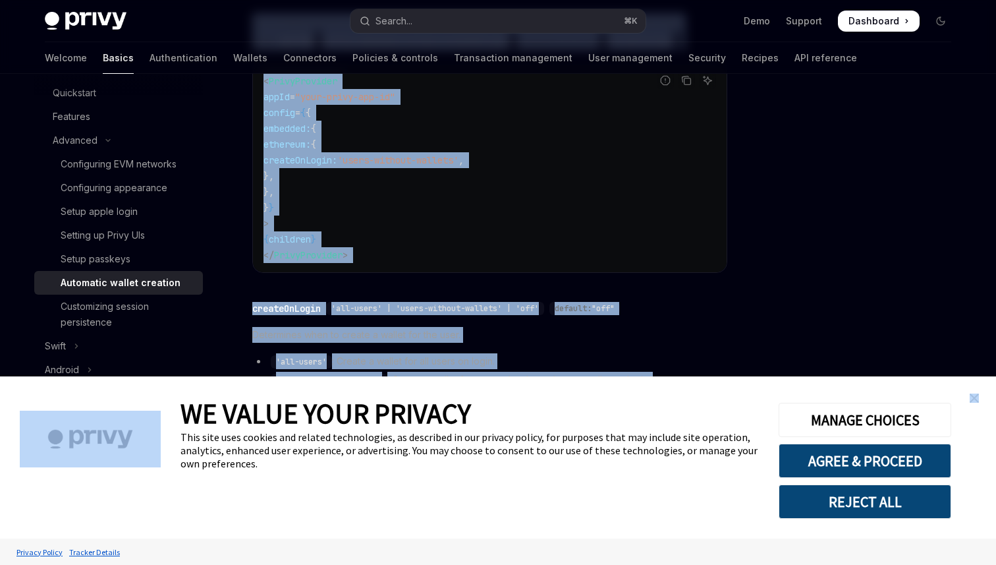
scroll to position [327, 0]
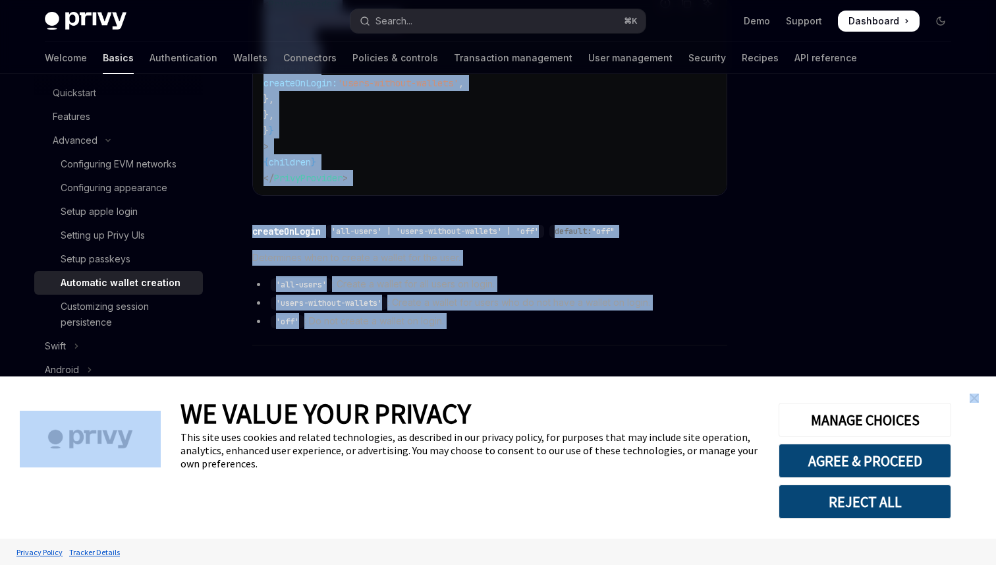
click at [426, 311] on ul "'all-users' : Create a wallet for all users on login. 'users-without-wallets' :…" at bounding box center [489, 302] width 475 height 53
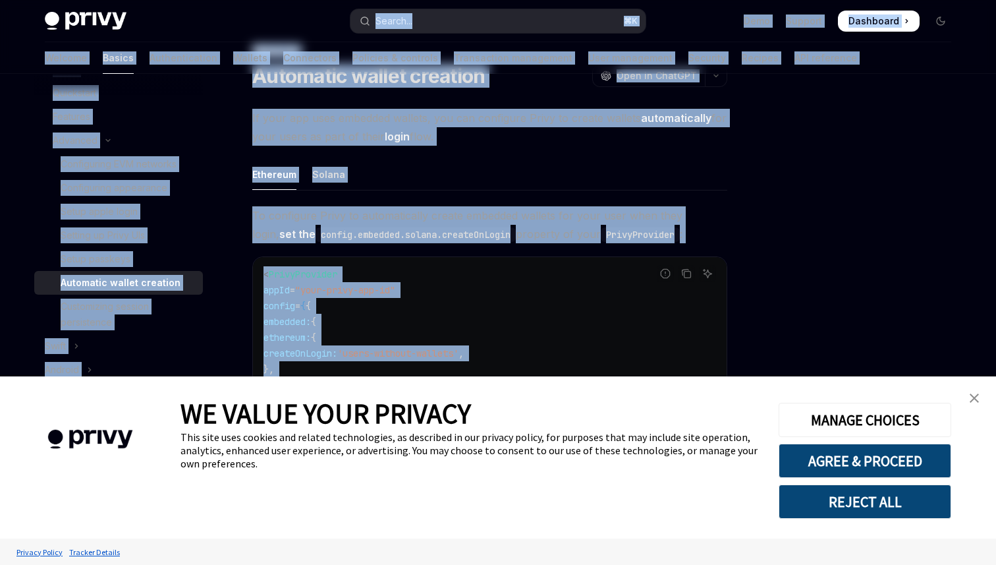
scroll to position [0, 0]
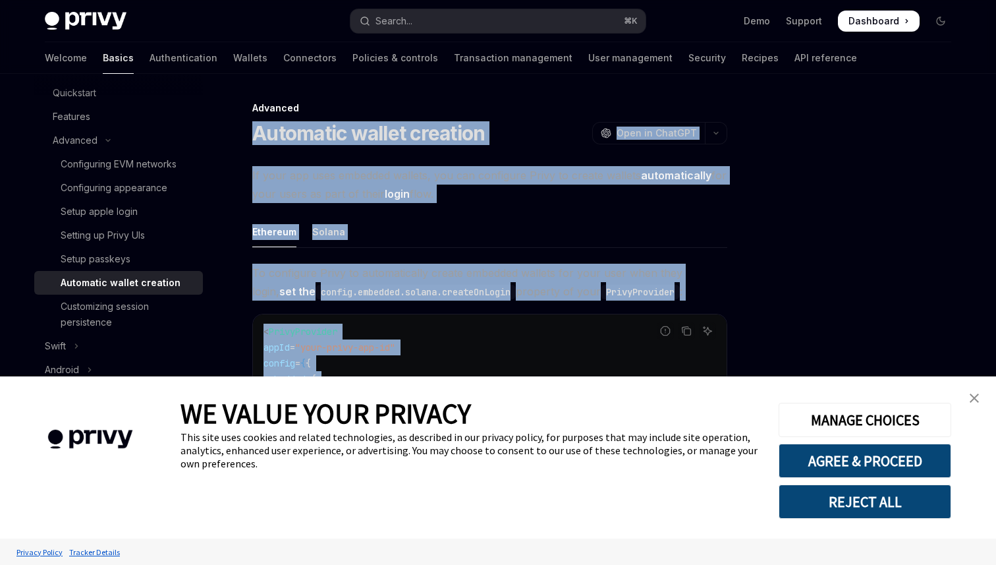
drag, startPoint x: 456, startPoint y: 315, endPoint x: 250, endPoint y: 115, distance: 286.9
click at [250, 115] on div "Advanced Automatic wallet creation OpenAI Open in ChatGPT OpenAI Open in ChatGP…" at bounding box center [366, 496] width 727 height 792
copy div "Automatic wallet creation OpenAI Open in ChatGPT OpenAI Open in ChatGPT If your…"
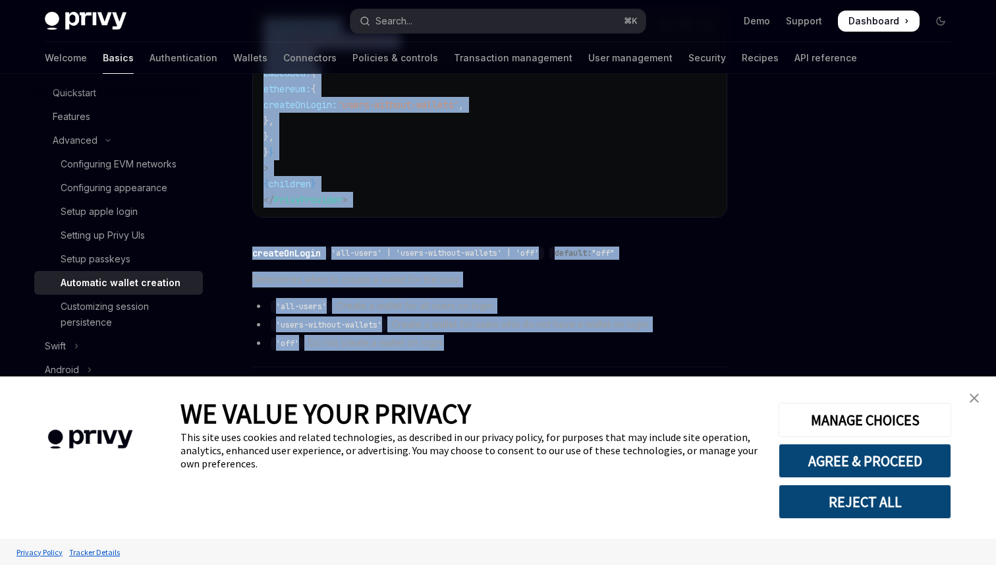
scroll to position [327, 0]
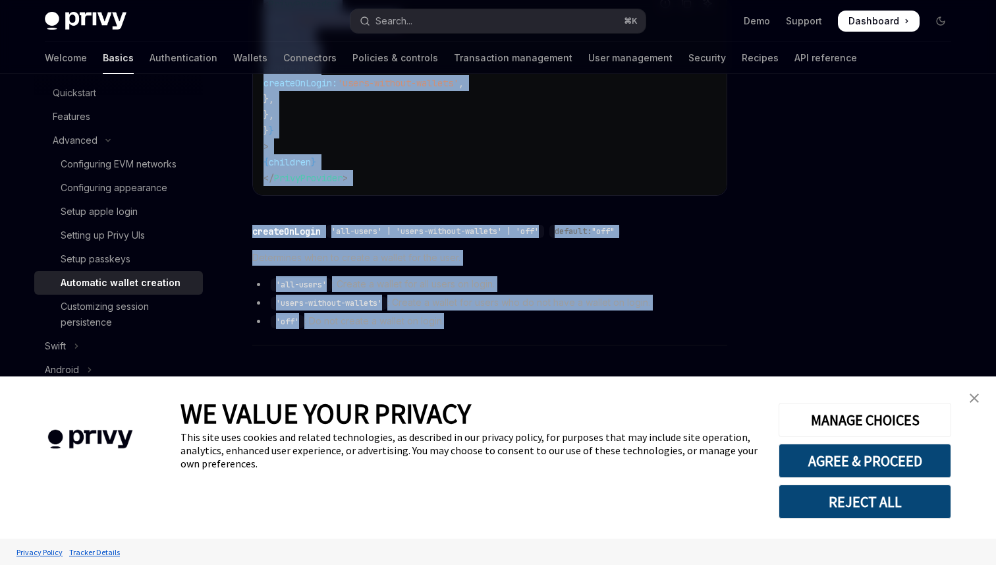
click at [499, 289] on li "'all-users' : Create a wallet for all users on login." at bounding box center [489, 284] width 475 height 16
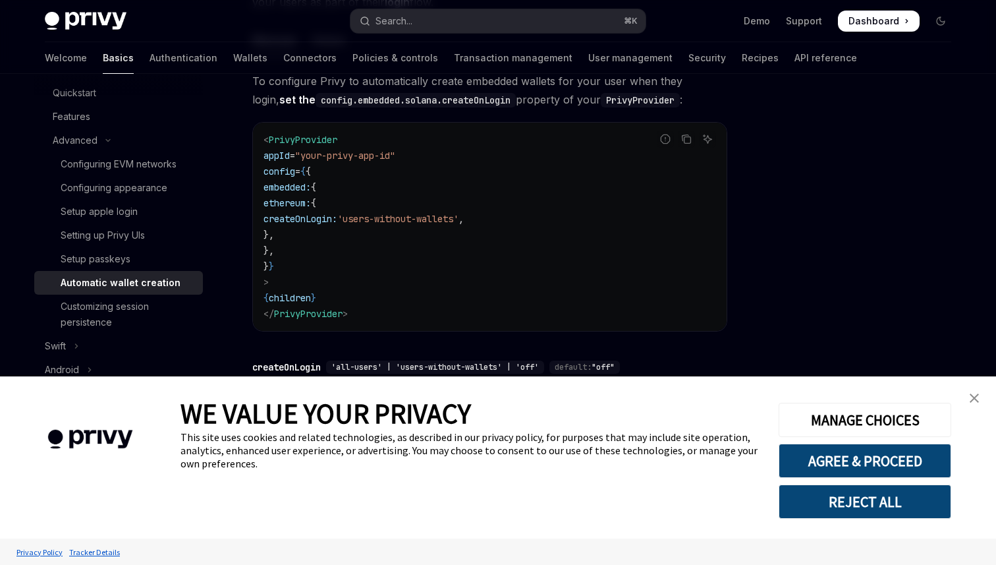
scroll to position [176, 0]
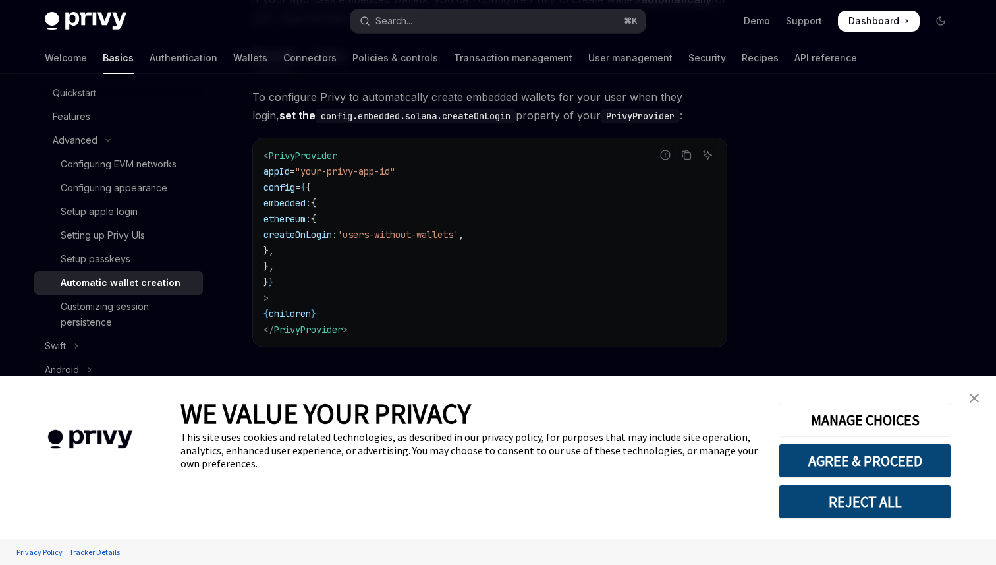
click at [311, 208] on span "embedded:" at bounding box center [286, 203] width 47 height 12
click at [337, 240] on span "createOnLogin:" at bounding box center [300, 235] width 74 height 12
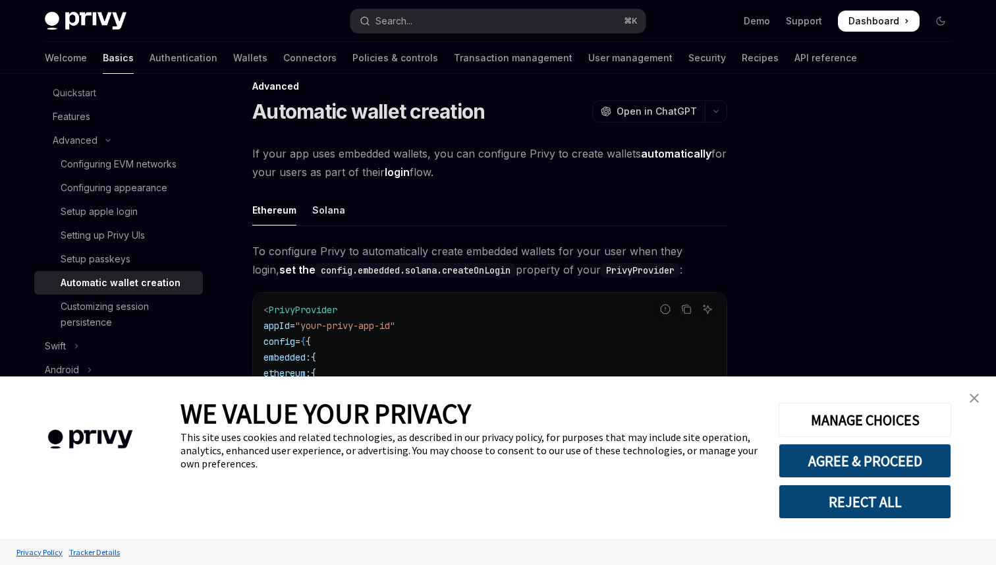
scroll to position [0, 0]
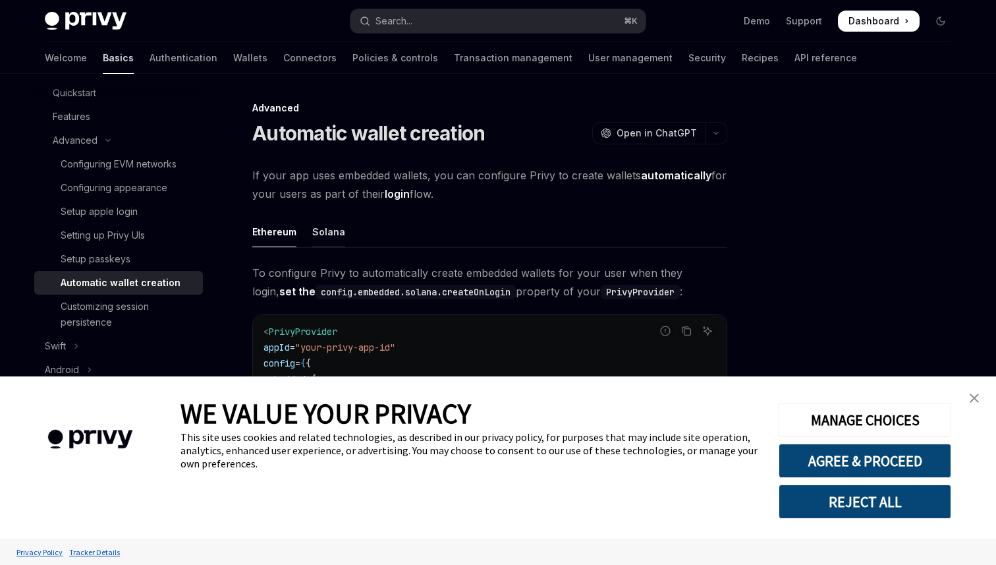
click at [331, 220] on div "Solana" at bounding box center [328, 231] width 33 height 31
click at [283, 229] on div "Ethereum" at bounding box center [274, 231] width 44 height 31
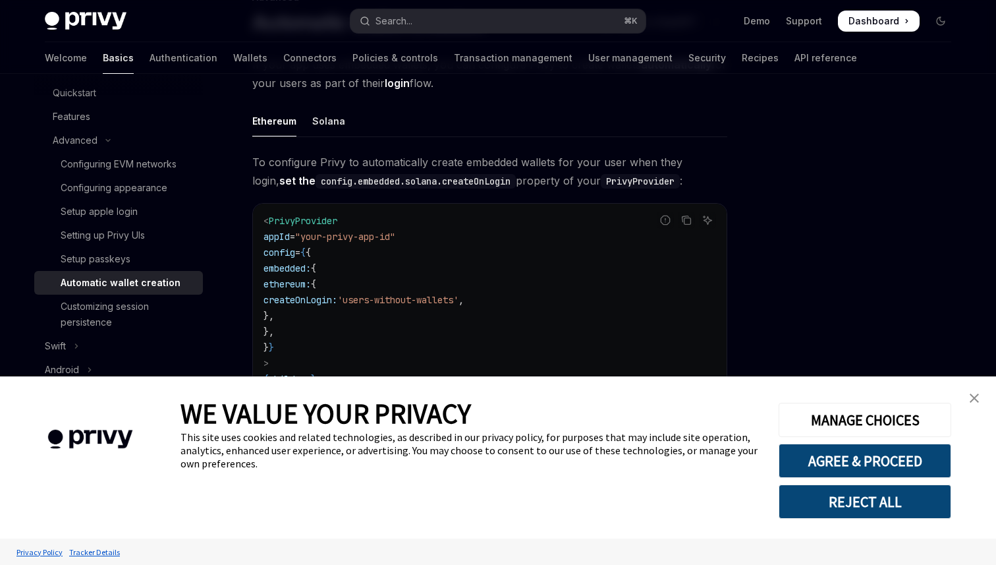
scroll to position [119, 0]
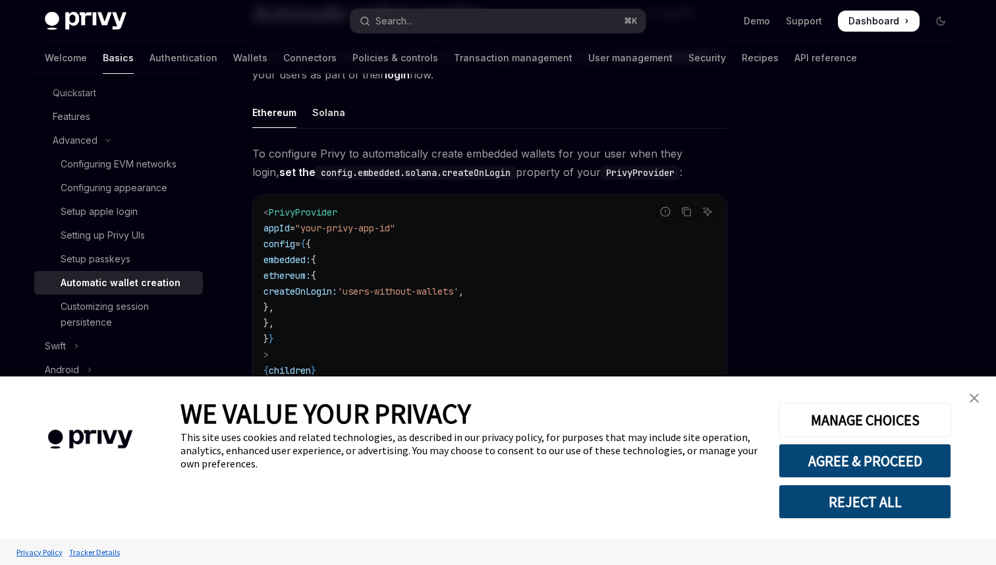
click at [333, 129] on div "Ethereum Solana To configure Privy to automatically create embedded wallets for…" at bounding box center [489, 328] width 475 height 463
click at [312, 113] on div "Solana" at bounding box center [328, 112] width 33 height 31
click at [297, 119] on ul "Ethereum Solana" at bounding box center [489, 113] width 475 height 32
click at [289, 113] on div "Ethereum" at bounding box center [274, 112] width 44 height 31
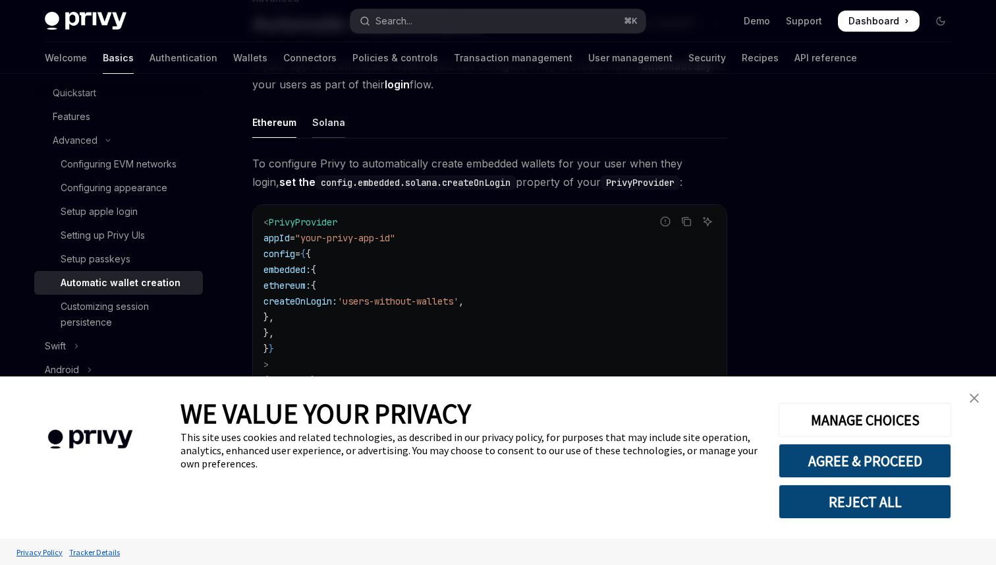
click at [333, 134] on div "Solana" at bounding box center [328, 122] width 33 height 31
click at [290, 128] on div "Ethereum" at bounding box center [274, 122] width 44 height 31
type textarea "*"
